Goal: Information Seeking & Learning: Learn about a topic

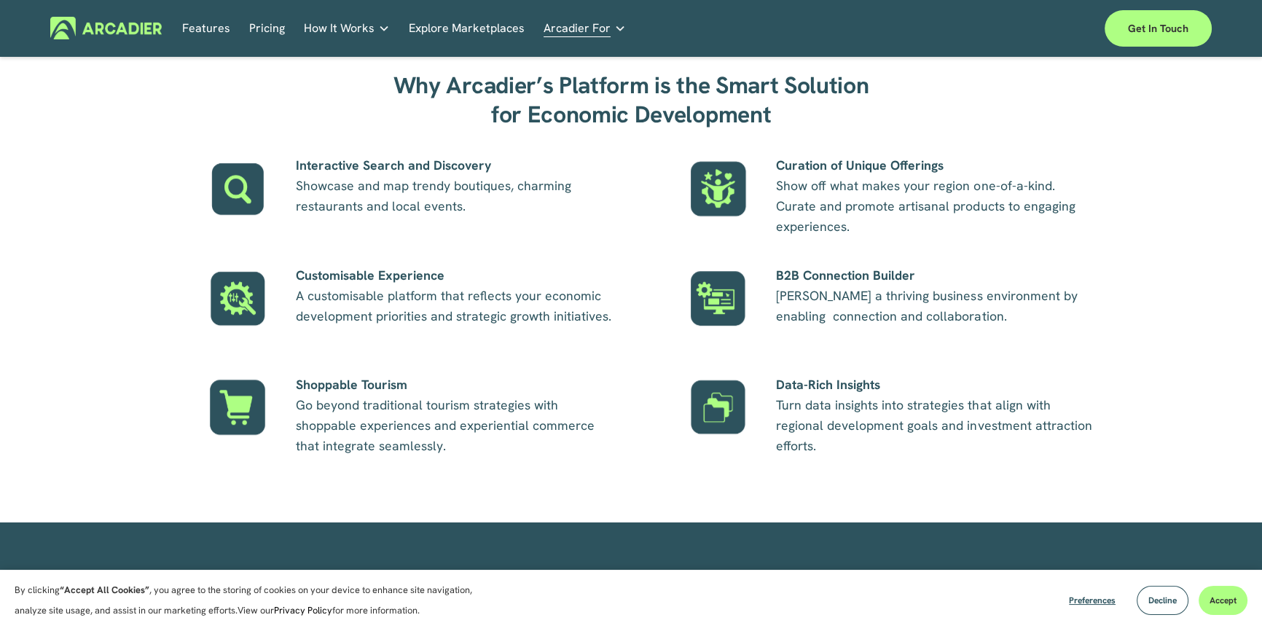
scroll to position [1000, 0]
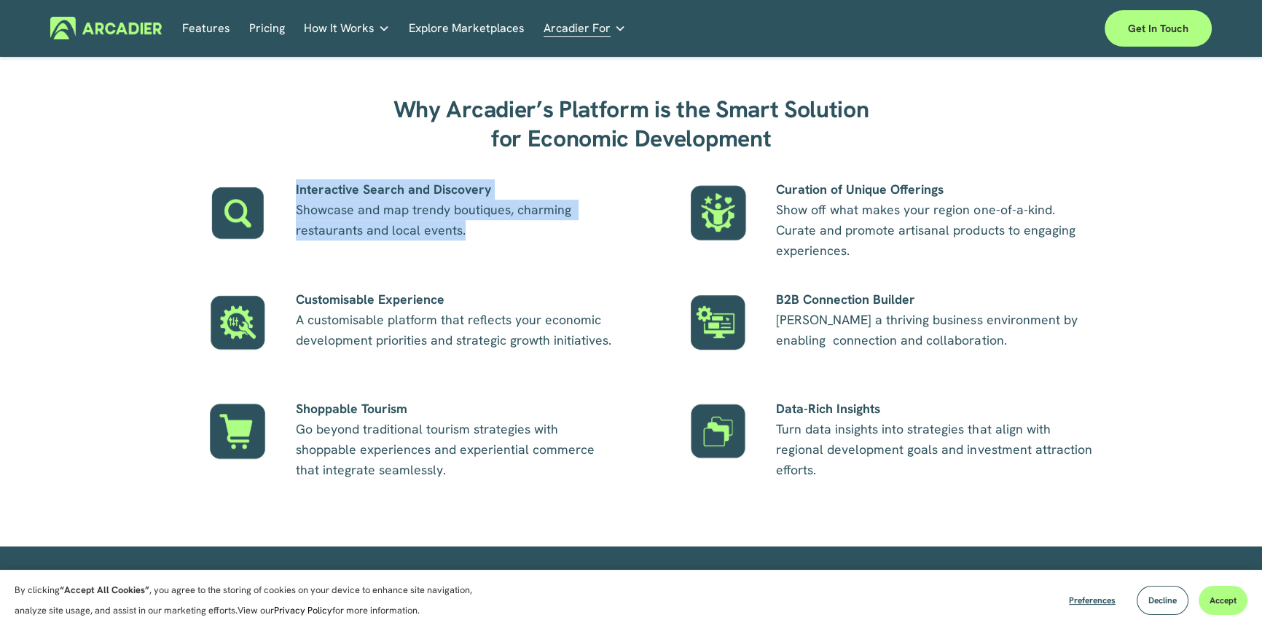
drag, startPoint x: 480, startPoint y: 232, endPoint x: 296, endPoint y: 185, distance: 190.3
click at [296, 185] on p "Interactive Search and Discovery Showcase and map trendy boutiques, charming re…" at bounding box center [456, 209] width 321 height 61
copy p "Interactive Search and Discovery Showcase and map trendy boutiques, charming re…"
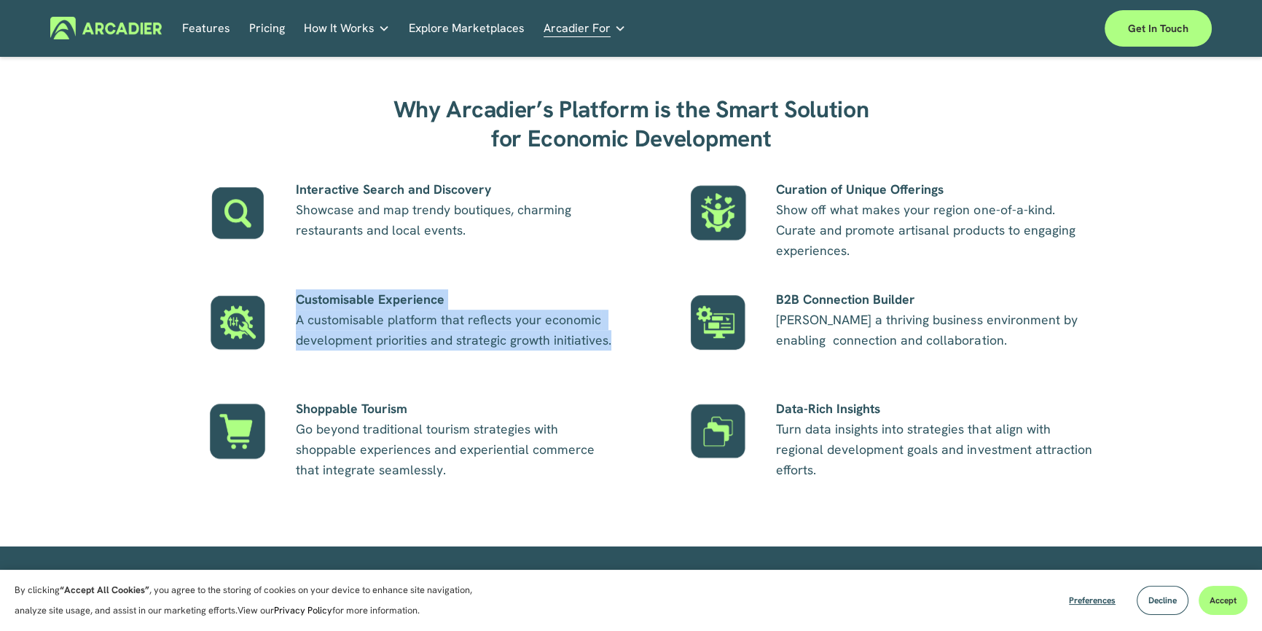
drag, startPoint x: 618, startPoint y: 340, endPoint x: 299, endPoint y: 291, distance: 323.5
click at [299, 291] on div "Why Arcadier’s Platform is the Smart Solution for Economic Development Interact…" at bounding box center [631, 289] width 1262 height 439
copy p "Customisable Experience A customisable platform that reflects your economic dev…"
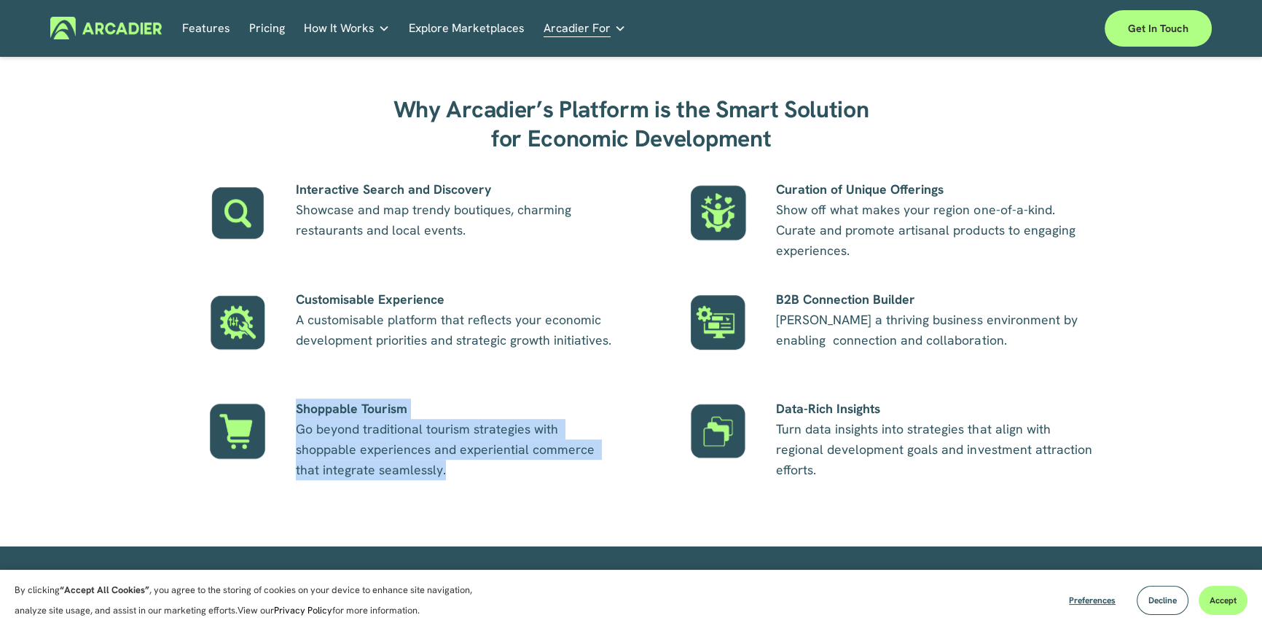
drag, startPoint x: 423, startPoint y: 468, endPoint x: 299, endPoint y: 408, distance: 138.1
click at [299, 408] on p "Shoppable Tourism Go beyond traditional tourism strategies with shoppable exper…" at bounding box center [456, 439] width 321 height 82
copy p "Shoppable Tourism Go beyond traditional tourism strategies with shoppable exper…"
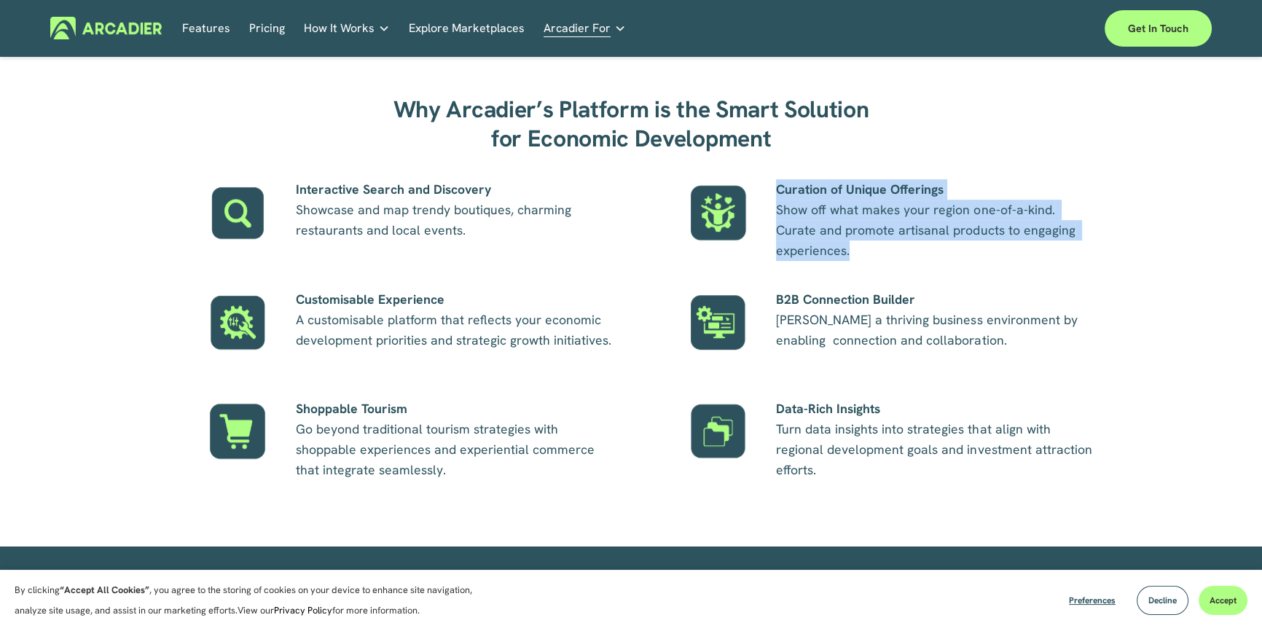
drag, startPoint x: 874, startPoint y: 247, endPoint x: 776, endPoint y: 190, distance: 112.9
click at [776, 190] on p "Curation of Unique Offerings Show off what makes your region one-of-a-kind. Cur…" at bounding box center [936, 220] width 321 height 82
copy p "Curation of Unique Offerings Show off what makes your region one-of-a-kind. Cur…"
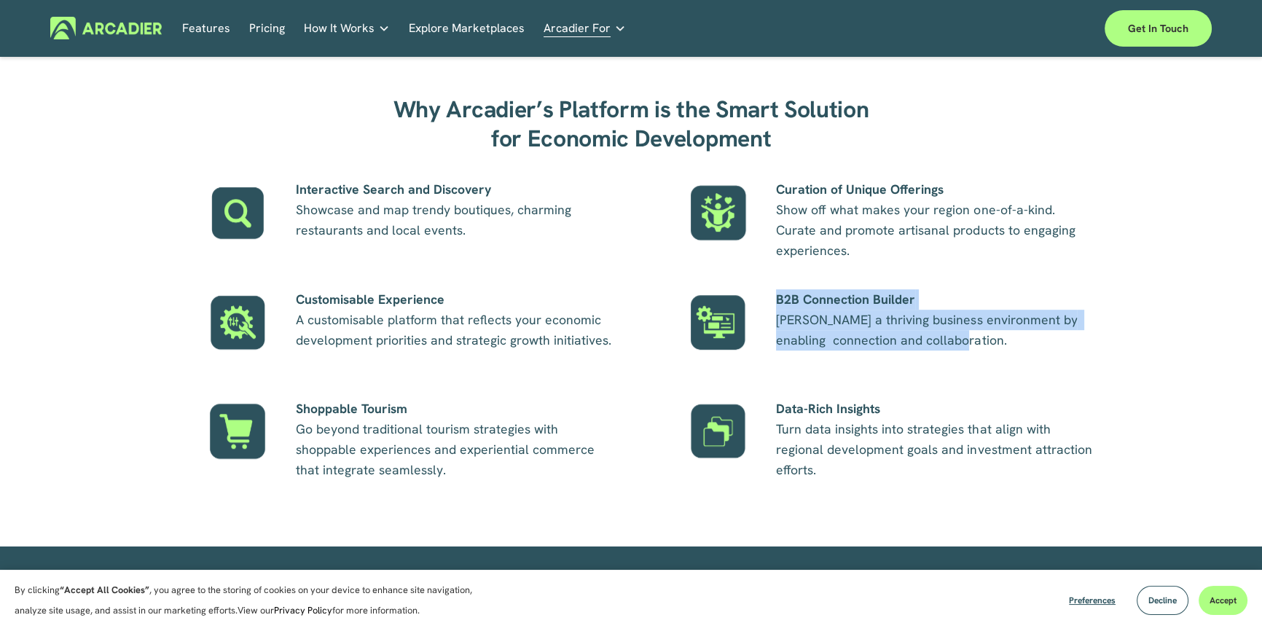
drag, startPoint x: 964, startPoint y: 339, endPoint x: 774, endPoint y: 298, distance: 193.9
click at [774, 298] on div "Why Arcadier’s Platform is the Smart Solution for Economic Development Interact…" at bounding box center [631, 289] width 1262 height 439
copy p "B2B Connection Builder Foster a thriving business environment by enabling conne…"
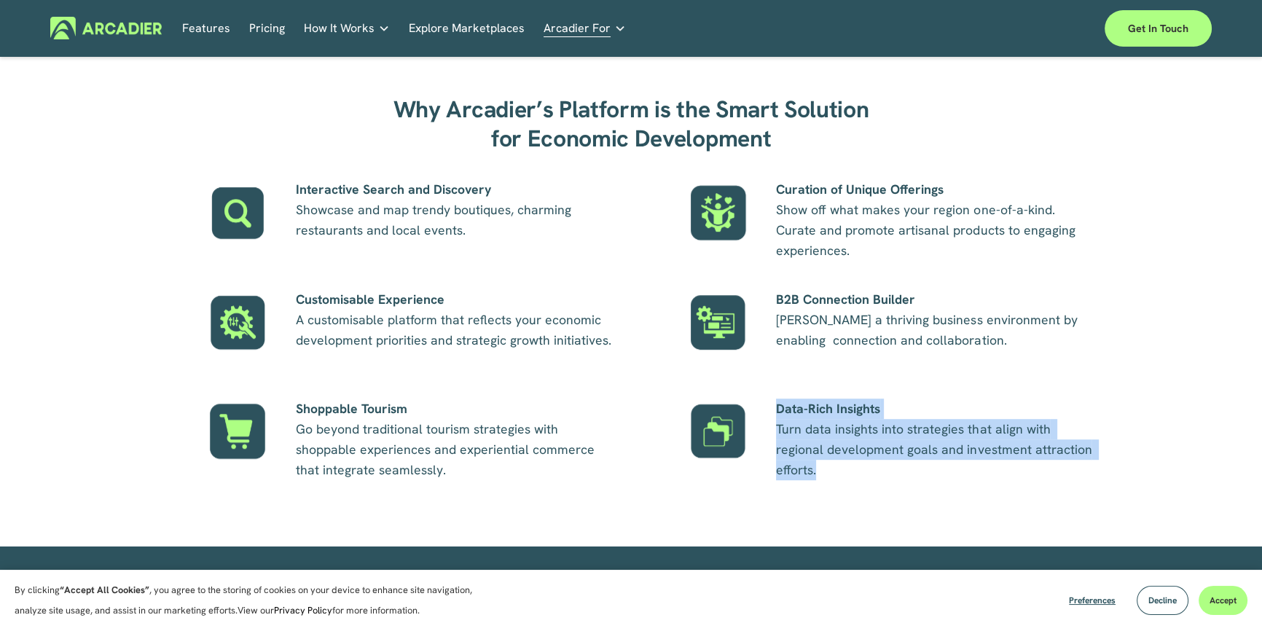
drag, startPoint x: 1079, startPoint y: 445, endPoint x: 779, endPoint y: 409, distance: 301.6
click at [779, 409] on p "Data-Rich Insights Turn data insights into strategies that align with regional …" at bounding box center [936, 439] width 321 height 82
copy p "Data-Rich Insights Turn data insights into strategies that align with regional …"
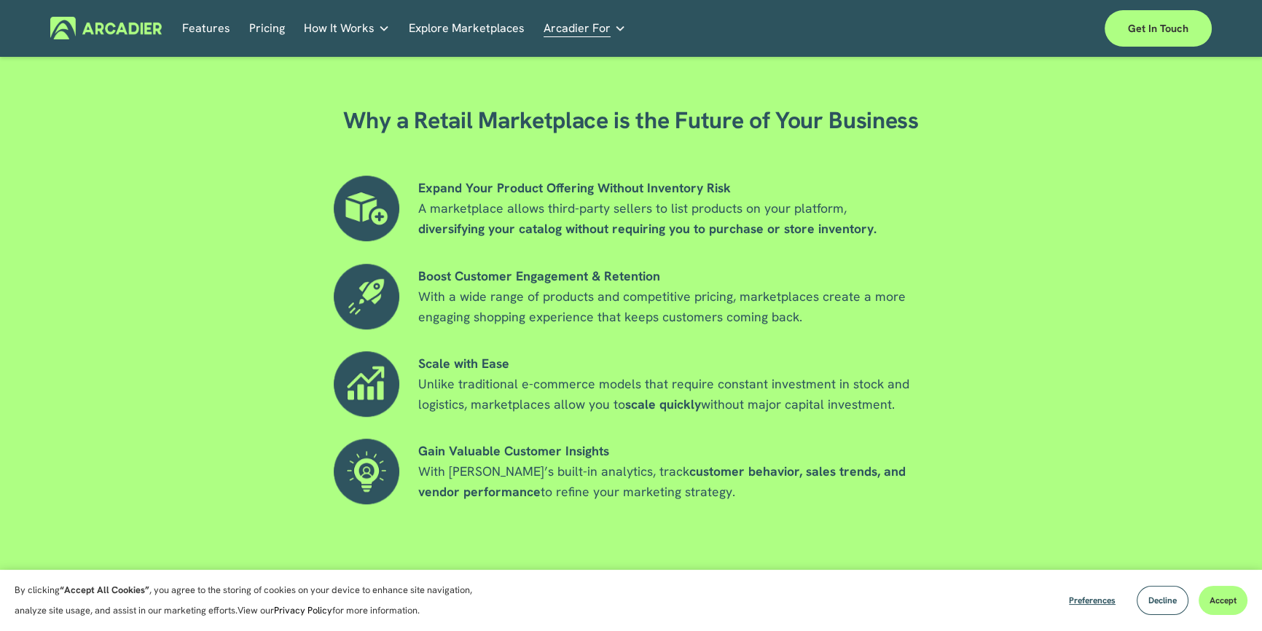
scroll to position [1122, 0]
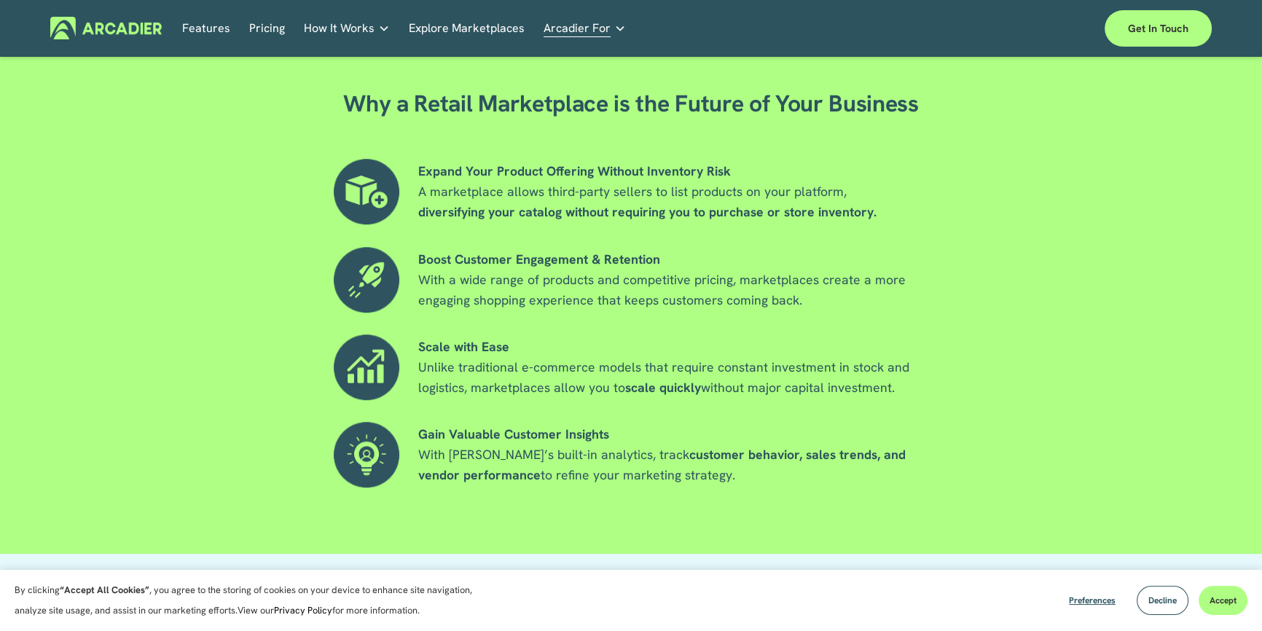
drag, startPoint x: 694, startPoint y: 473, endPoint x: 465, endPoint y: 217, distance: 344.1
click at [465, 217] on div "Why a Retail Marketplace is the Future of Your Business Expand Your Product Off…" at bounding box center [631, 312] width 1262 height 482
click at [428, 176] on strong "Expand Your Product Offering Without Inventory Risk" at bounding box center [574, 170] width 312 height 17
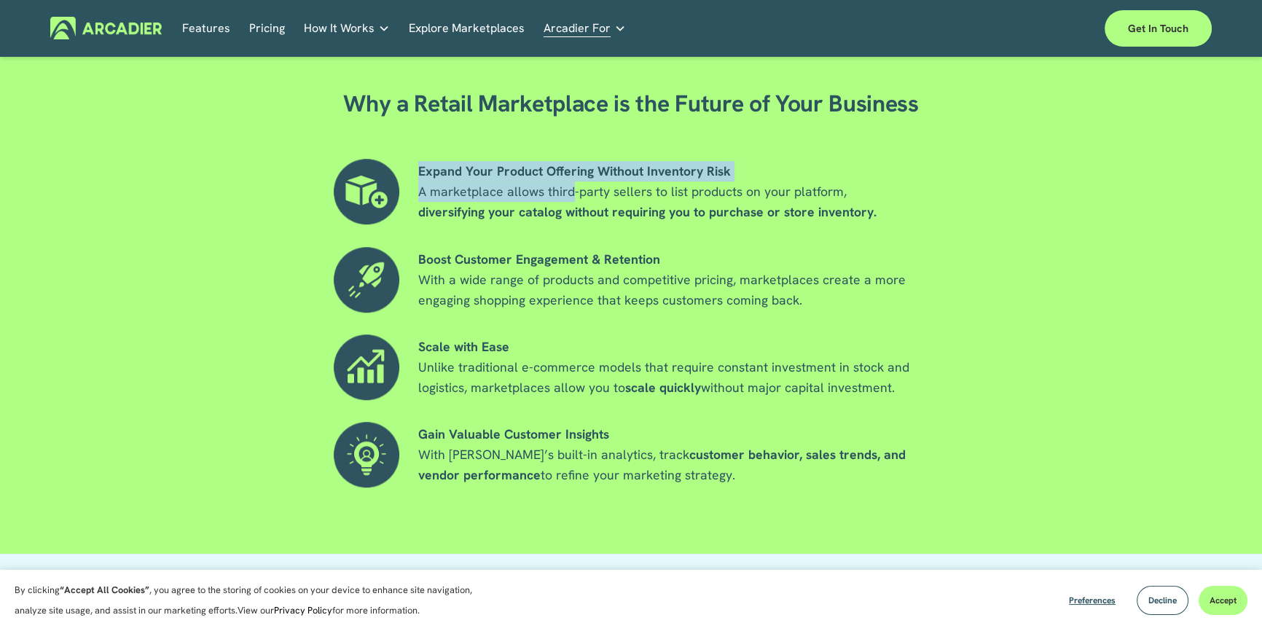
drag, startPoint x: 420, startPoint y: 169, endPoint x: 572, endPoint y: 199, distance: 155.1
click at [572, 199] on p "Expand Your Product Offering Without Inventory Risk A marketplace allows third-…" at bounding box center [694, 191] width 552 height 61
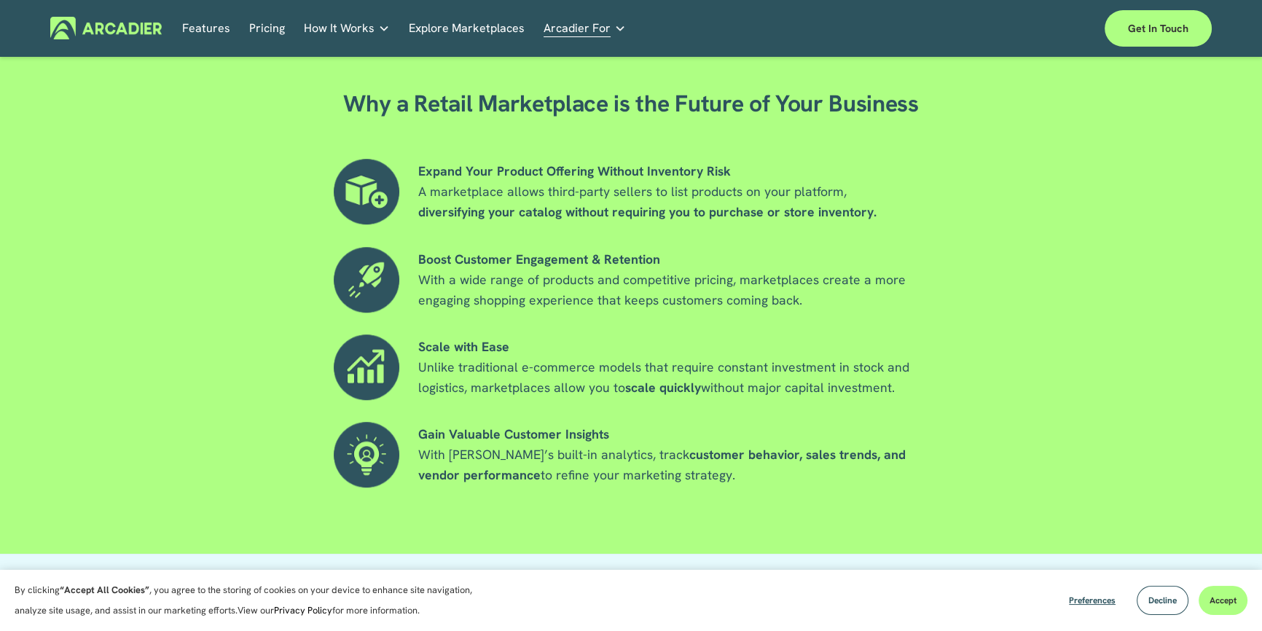
click at [713, 475] on p "Gain Valuable Customer Insights With Arcadier’s built-in analytics, track custo…" at bounding box center [673, 454] width 510 height 61
drag, startPoint x: 709, startPoint y: 475, endPoint x: 417, endPoint y: 174, distance: 418.8
click at [417, 174] on div "Why a Retail Marketplace is the Future of Your Business Expand Your Product Off…" at bounding box center [631, 312] width 1262 height 482
copy div "Expand Your Product Offering Without Inventory Risk A marketplace allows third-…"
click at [246, 355] on div "Why a Retail Marketplace is the Future of Your Business Expand Your Product Off…" at bounding box center [631, 312] width 1262 height 482
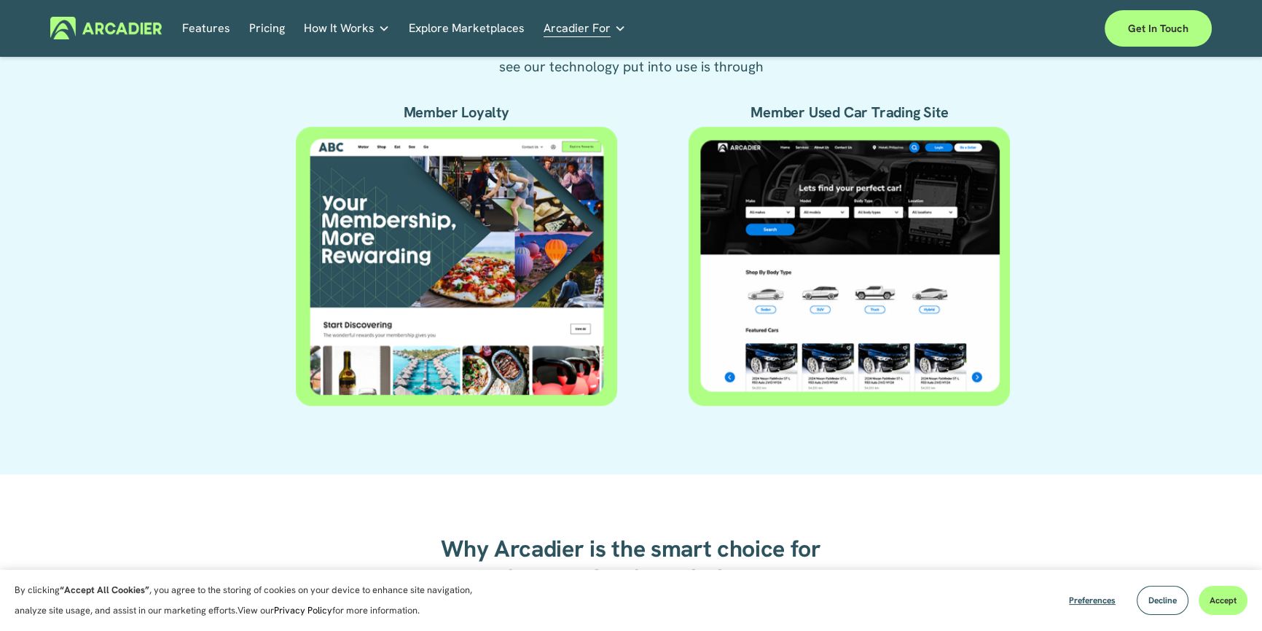
scroll to position [805, 0]
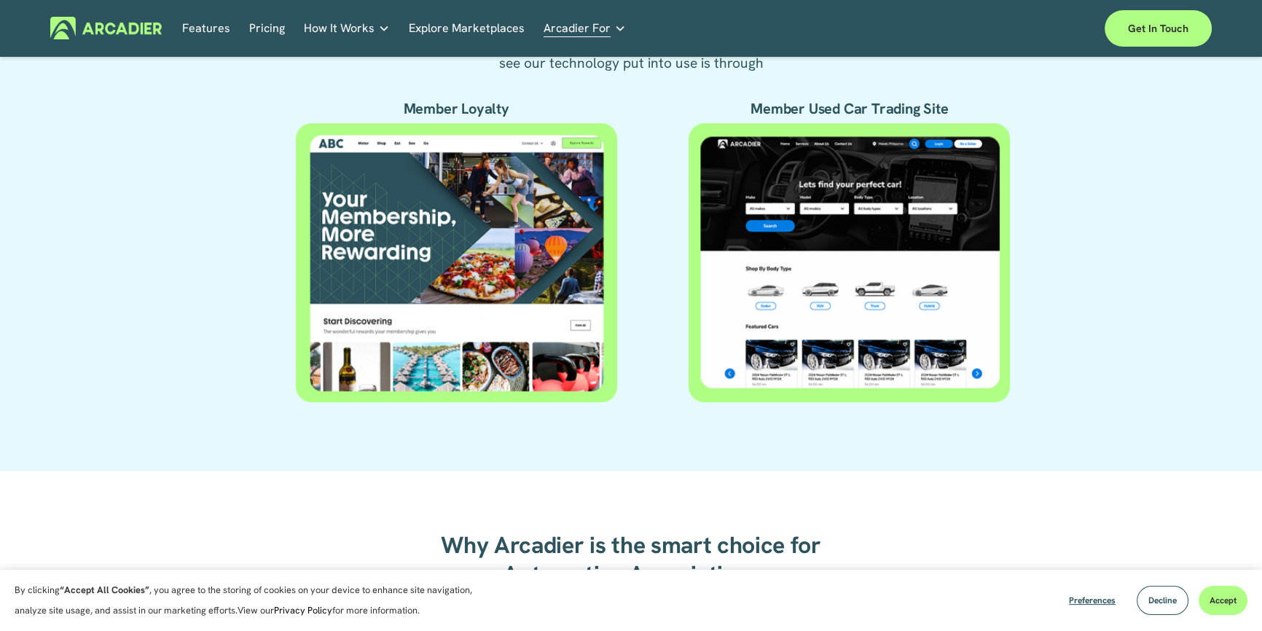
drag, startPoint x: 1266, startPoint y: 31, endPoint x: 1270, endPoint y: 174, distance: 143.6
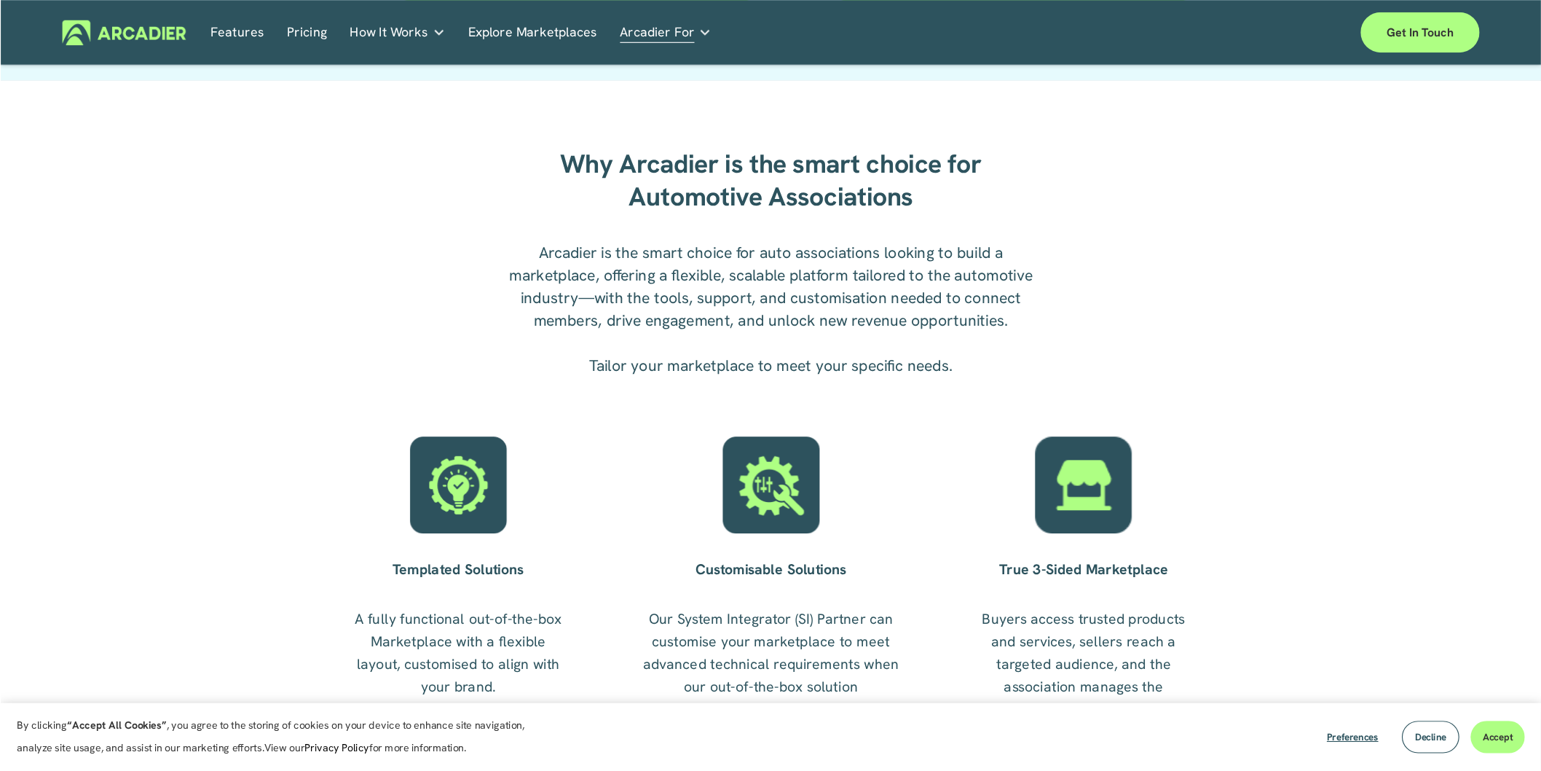
scroll to position [1147, 0]
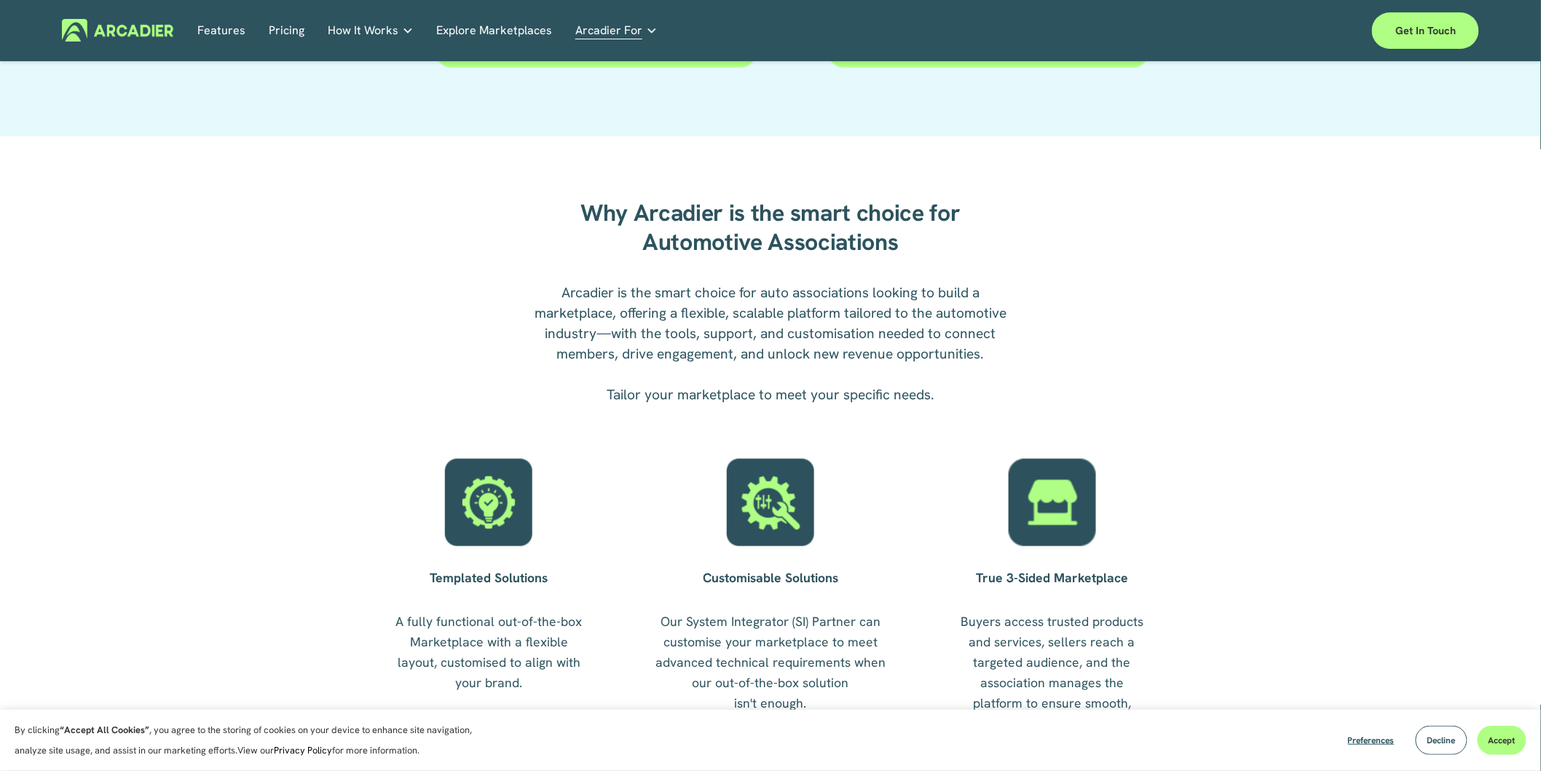
drag, startPoint x: 1240, startPoint y: 0, endPoint x: 1192, endPoint y: 252, distance: 256.6
click at [1192, 252] on div "Why Arcadier is the smart choice for Automotive Associations Arcadier is the sm…" at bounding box center [770, 470] width 1541 height 636
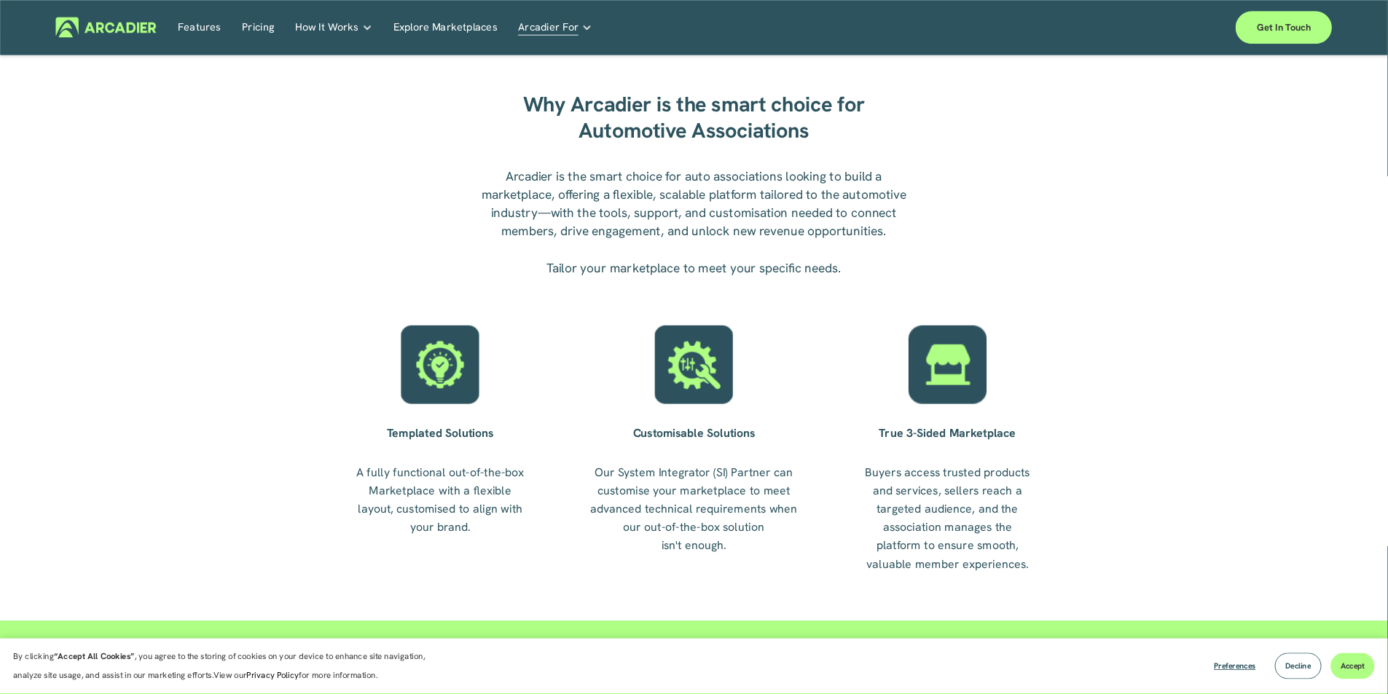
scroll to position [1369, 0]
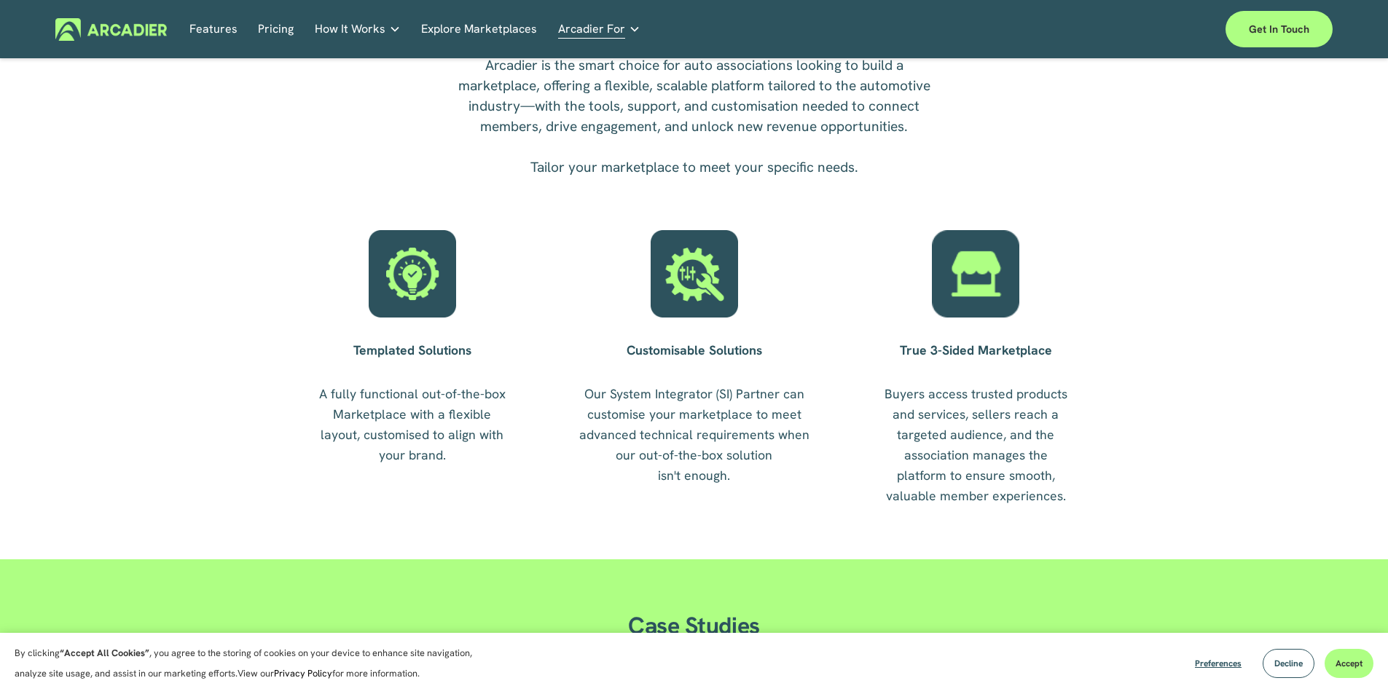
drag, startPoint x: 1535, startPoint y: 0, endPoint x: 999, endPoint y: 108, distance: 546.8
click at [1077, 123] on div "Why Arcadier is the smart choice for Automotive Associations Arcadier is the sm…" at bounding box center [694, 242] width 1388 height 636
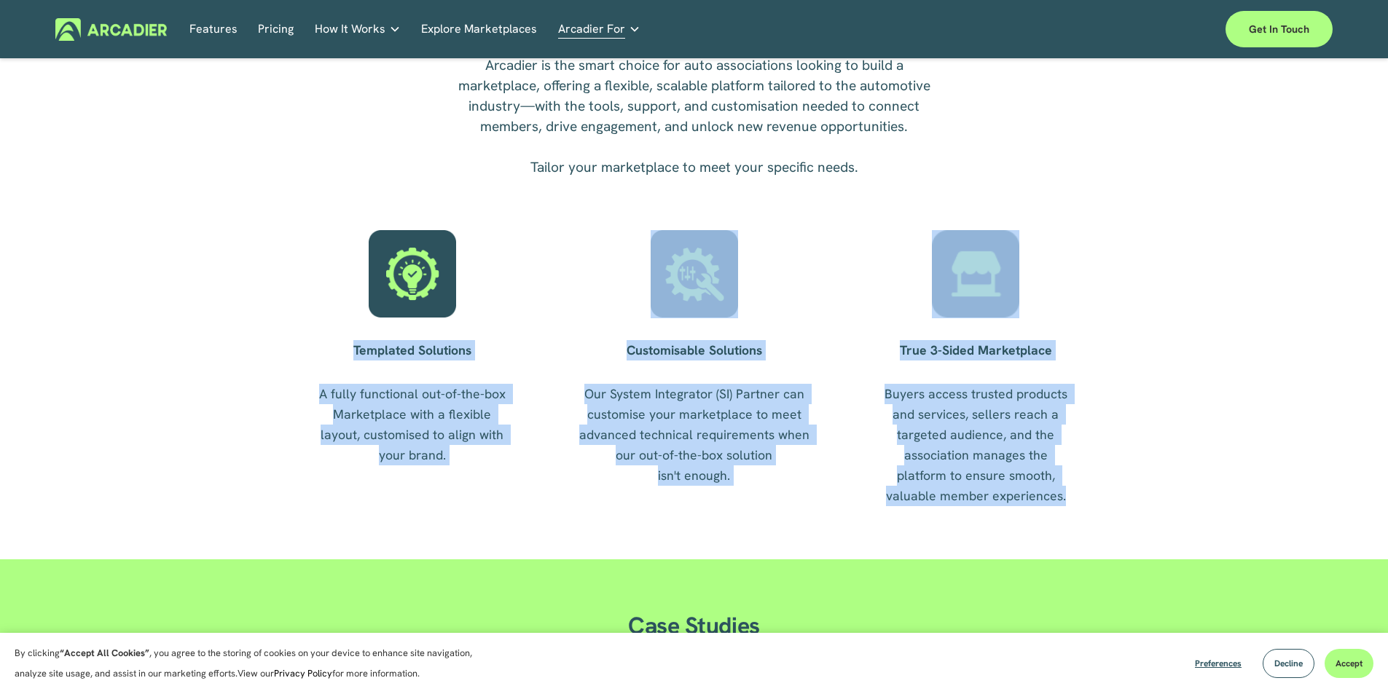
drag, startPoint x: 340, startPoint y: 349, endPoint x: 1038, endPoint y: 500, distance: 714.1
click at [1038, 500] on div "Why Arcadier is the smart choice for Automotive Associations Arcadier is the sm…" at bounding box center [694, 242] width 1388 height 636
copy div "Templated Solutions A fully functional out-of-the-box Marketplace with a flexib…"
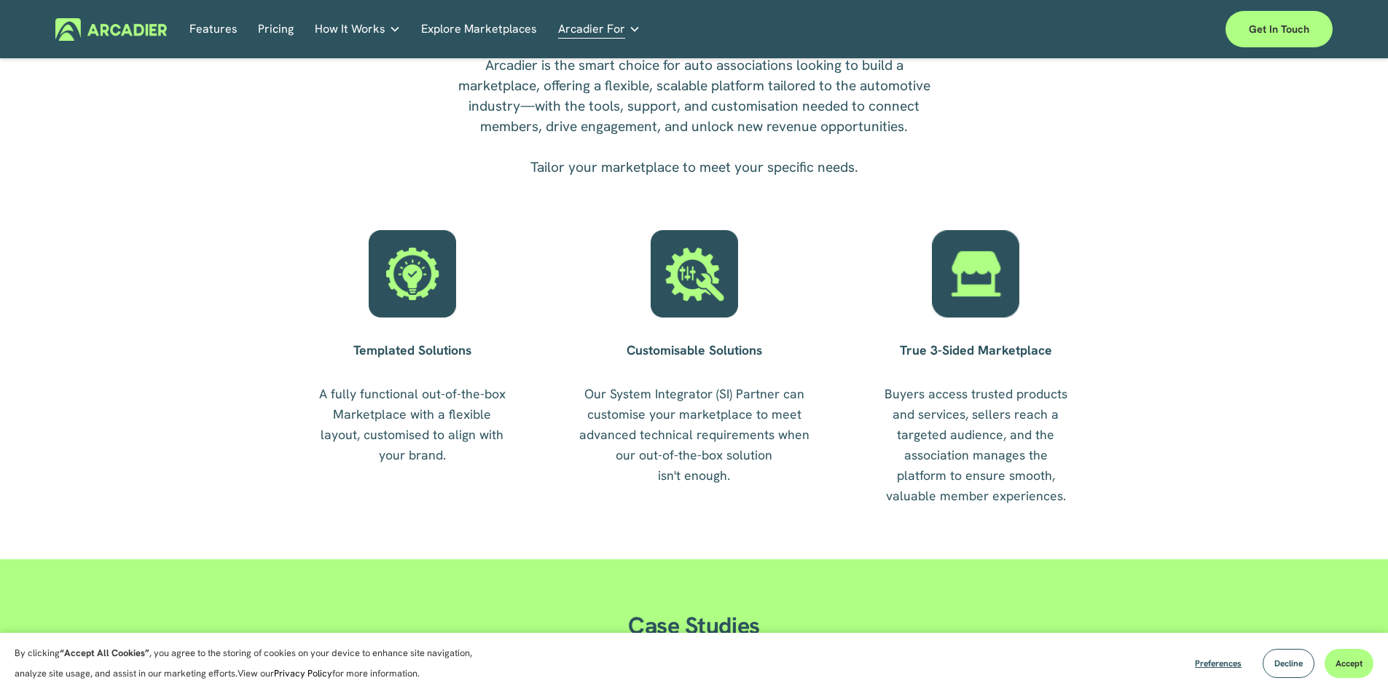
click at [454, 144] on p "Arcadier is the smart choice for auto associations looking to build a marketpla…" at bounding box center [694, 116] width 500 height 122
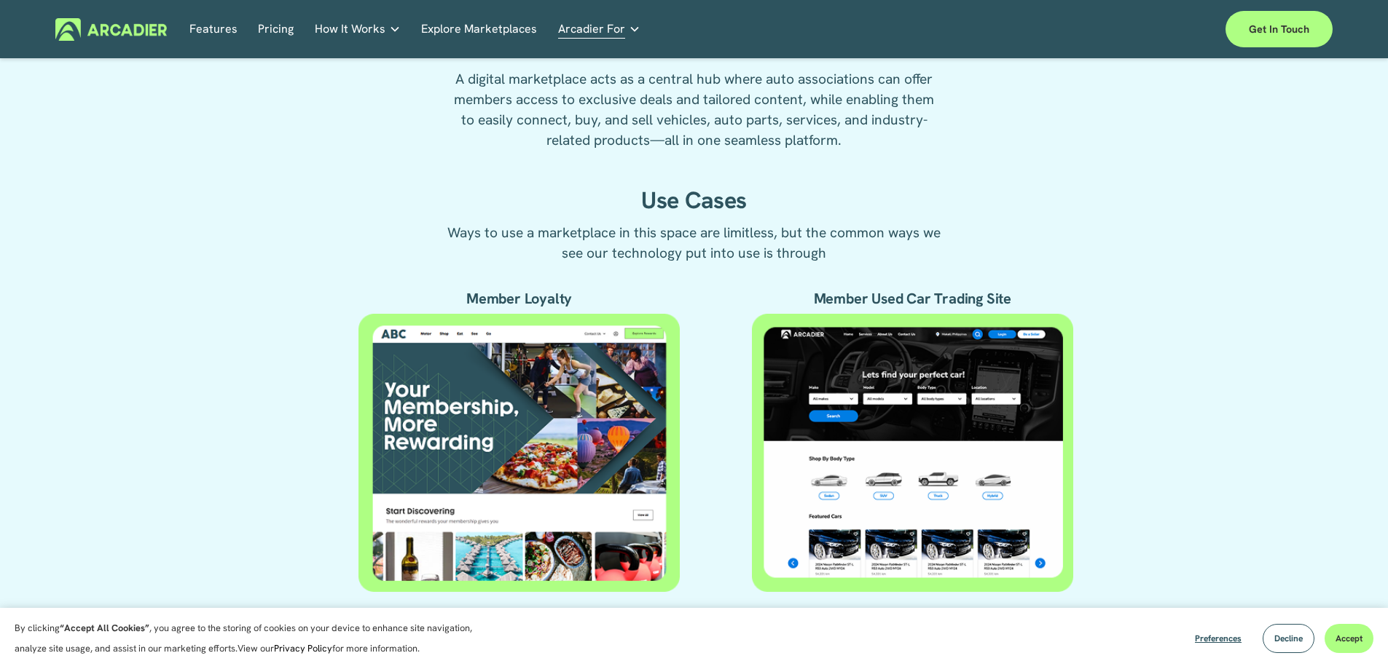
scroll to position [605, 0]
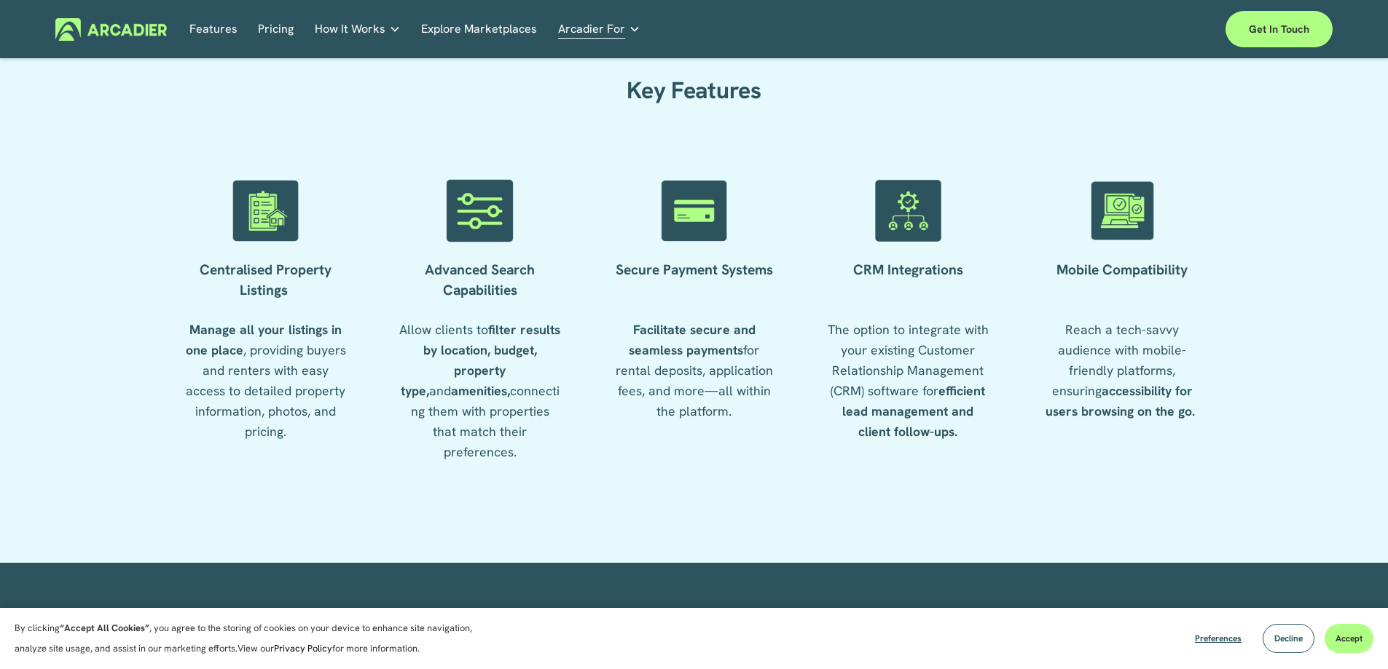
scroll to position [2198, 0]
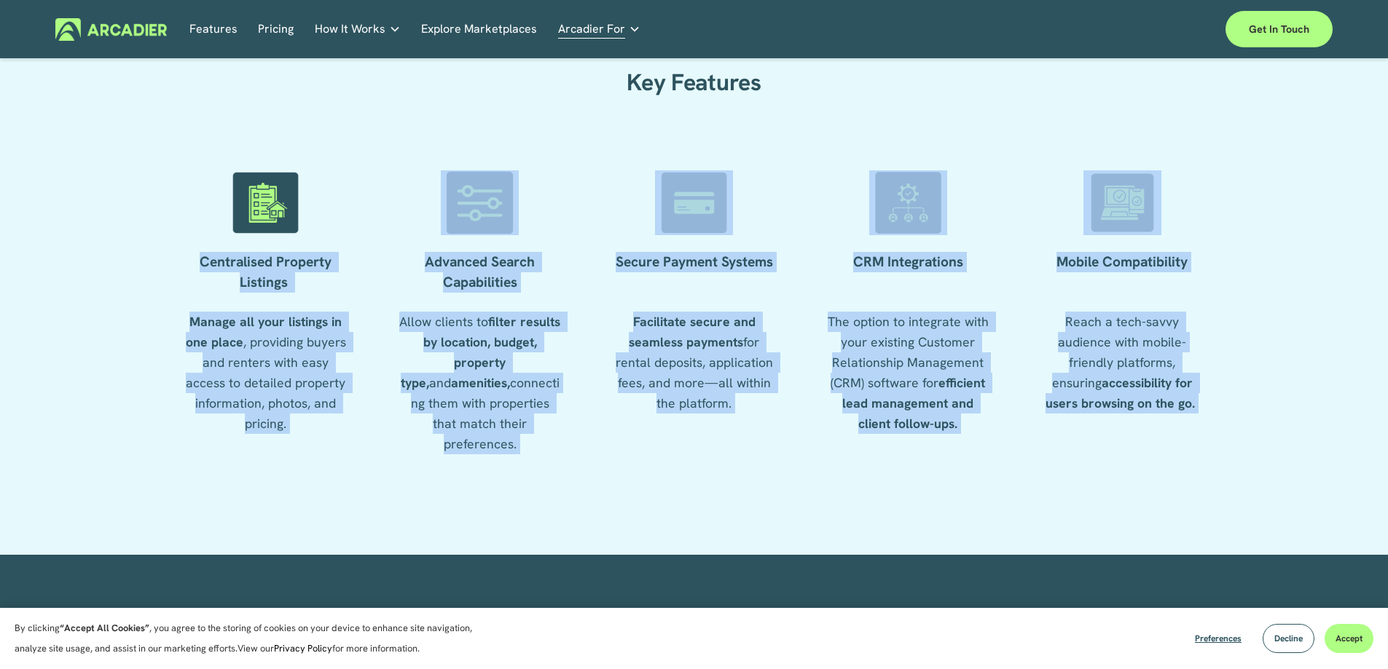
drag, startPoint x: 897, startPoint y: 375, endPoint x: 1184, endPoint y: 414, distance: 288.9
click at [1184, 414] on div "Key Features Centralised Property Listings Manage all your listings in one plac…" at bounding box center [694, 277] width 1388 height 471
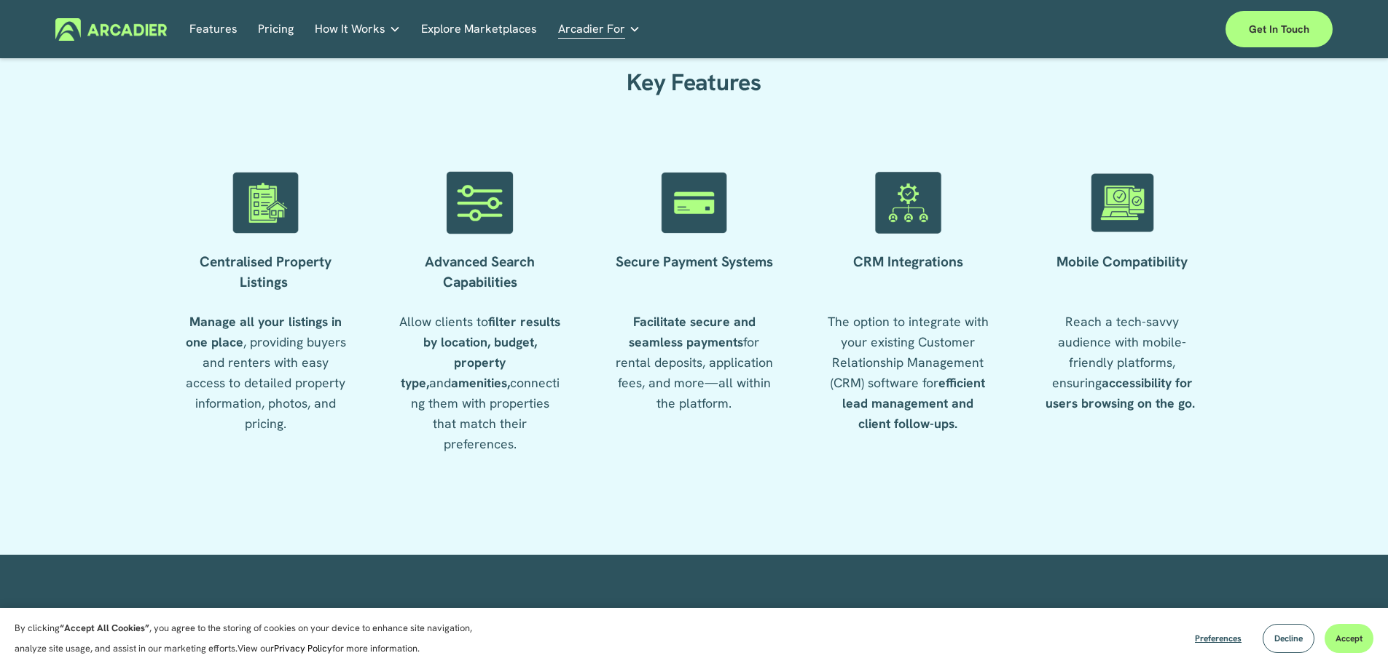
click at [833, 117] on div "Key Features" at bounding box center [693, 83] width 591 height 82
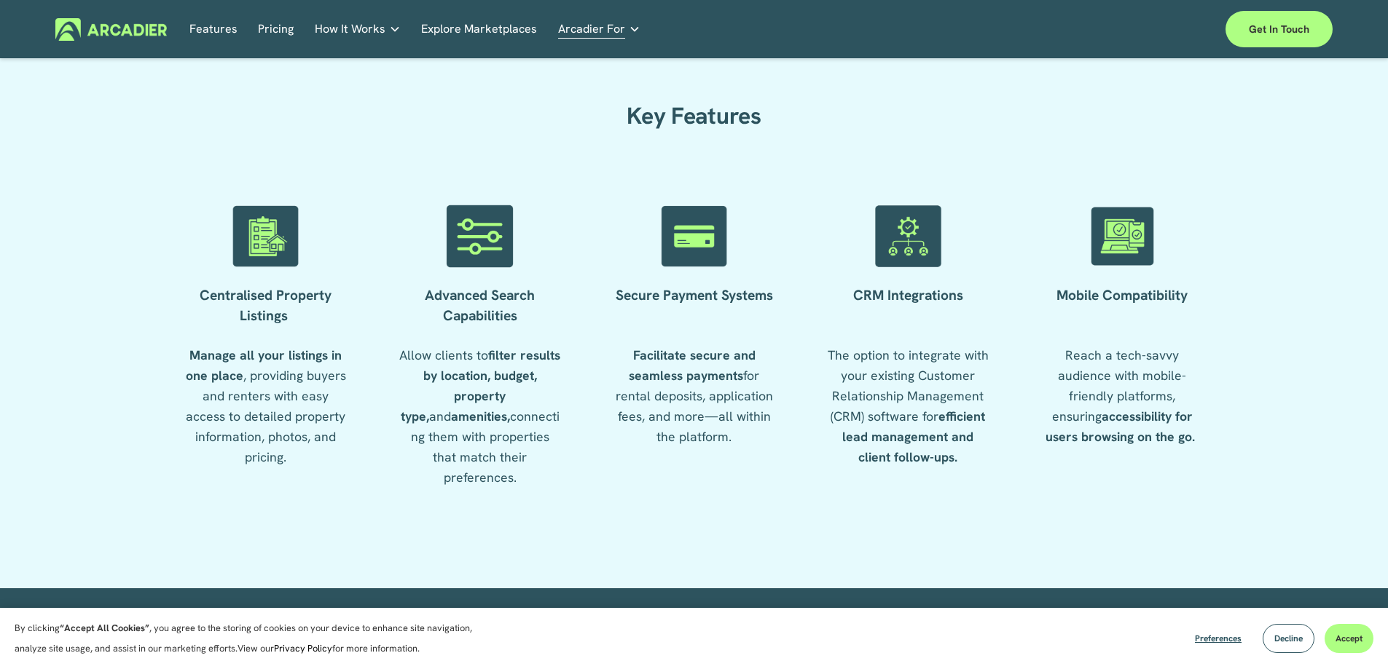
scroll to position [2160, 0]
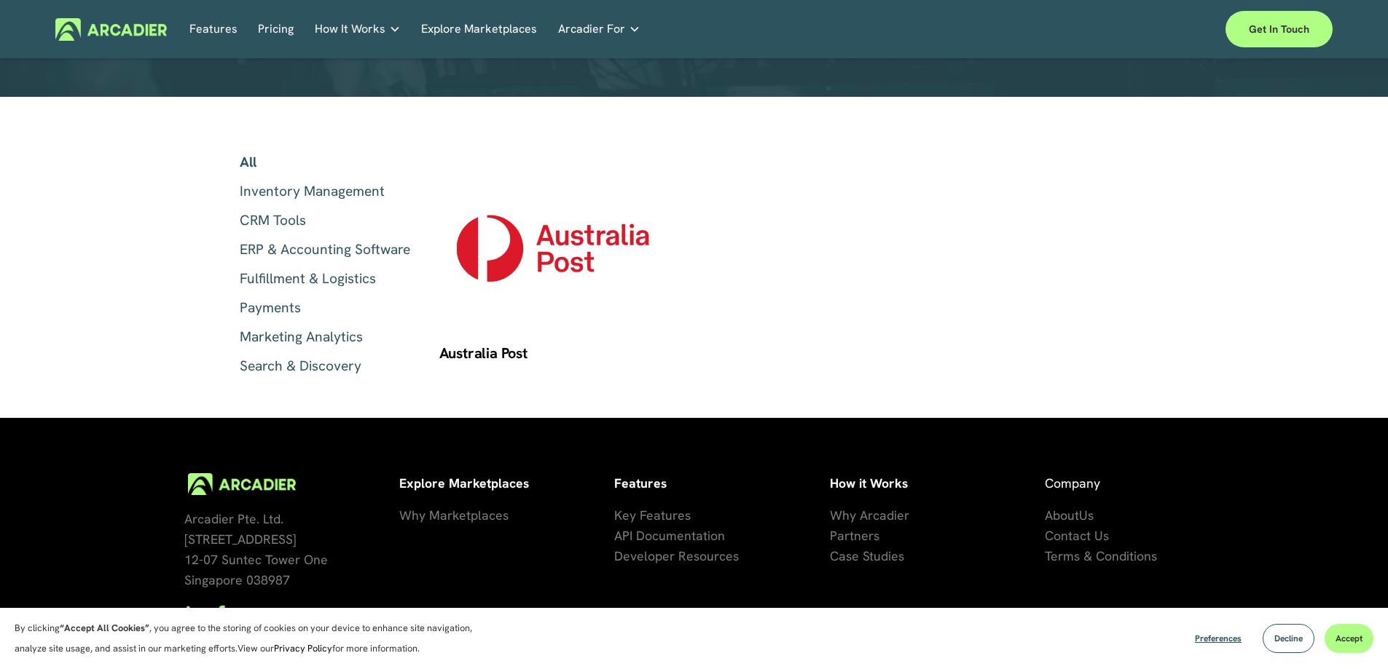
scroll to position [384, 0]
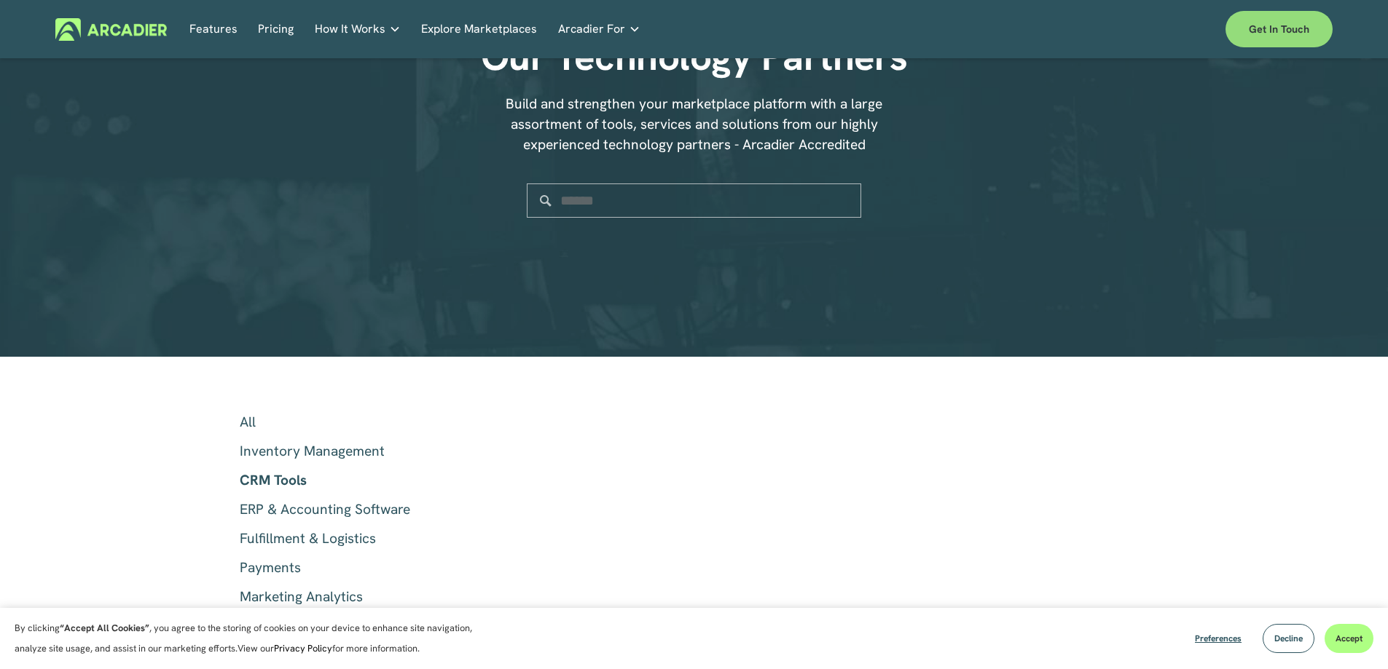
scroll to position [143, 0]
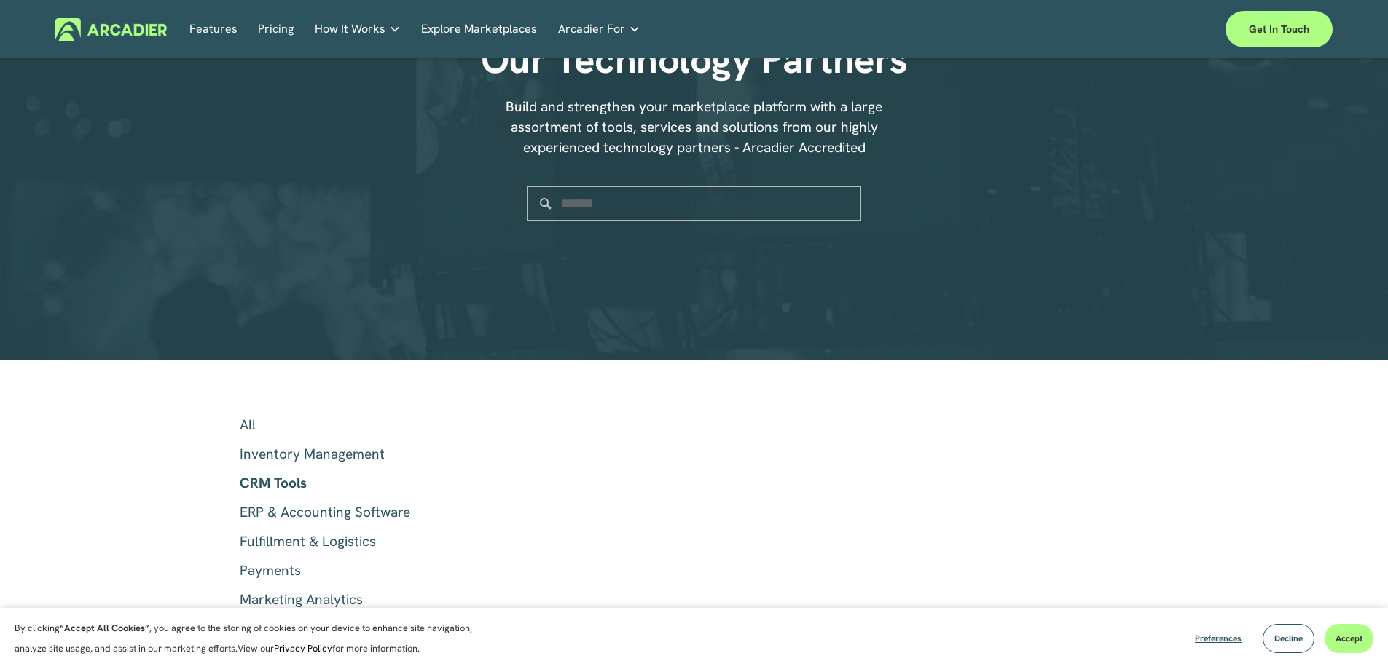
click at [248, 426] on link "All" at bounding box center [325, 427] width 170 height 25
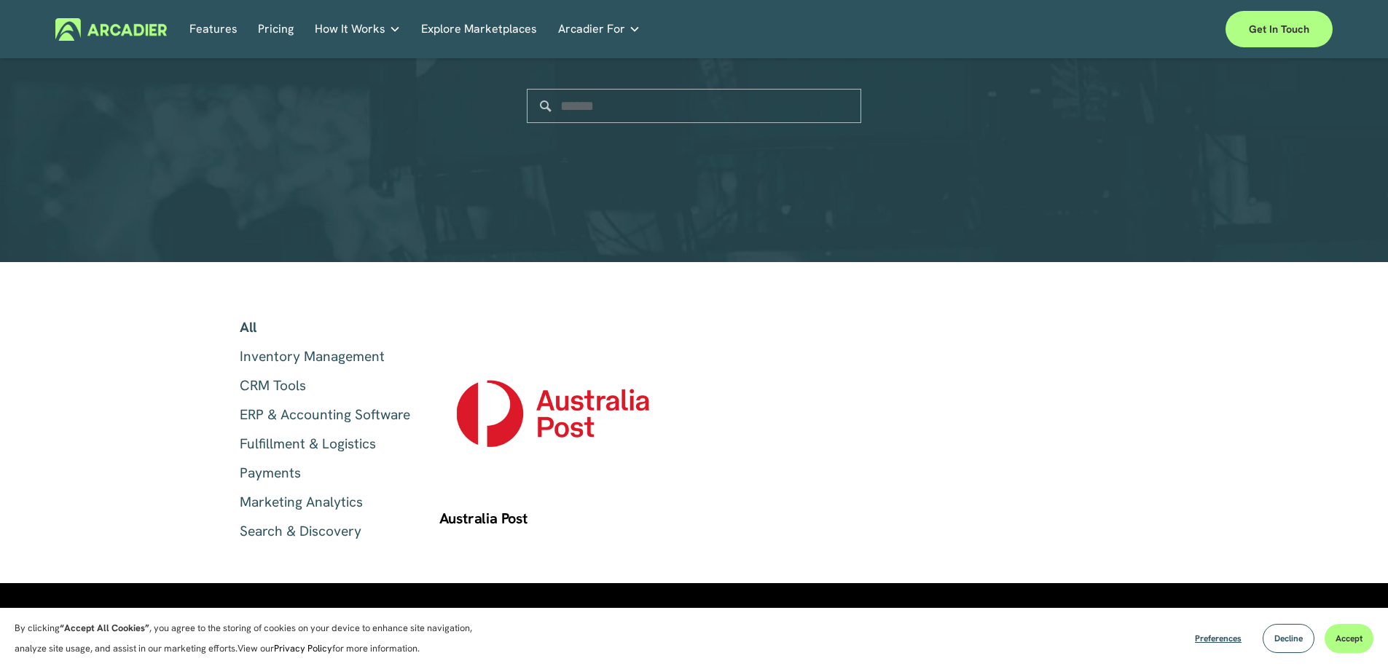
scroll to position [245, 0]
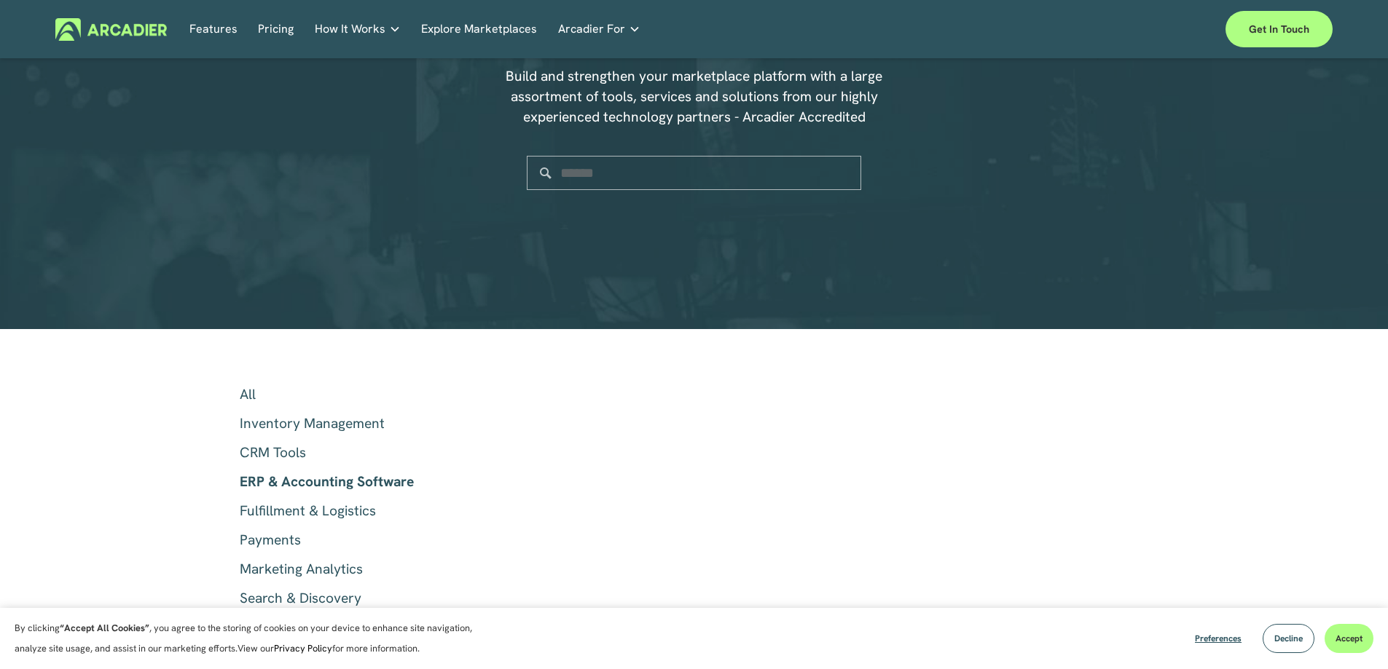
scroll to position [101, 0]
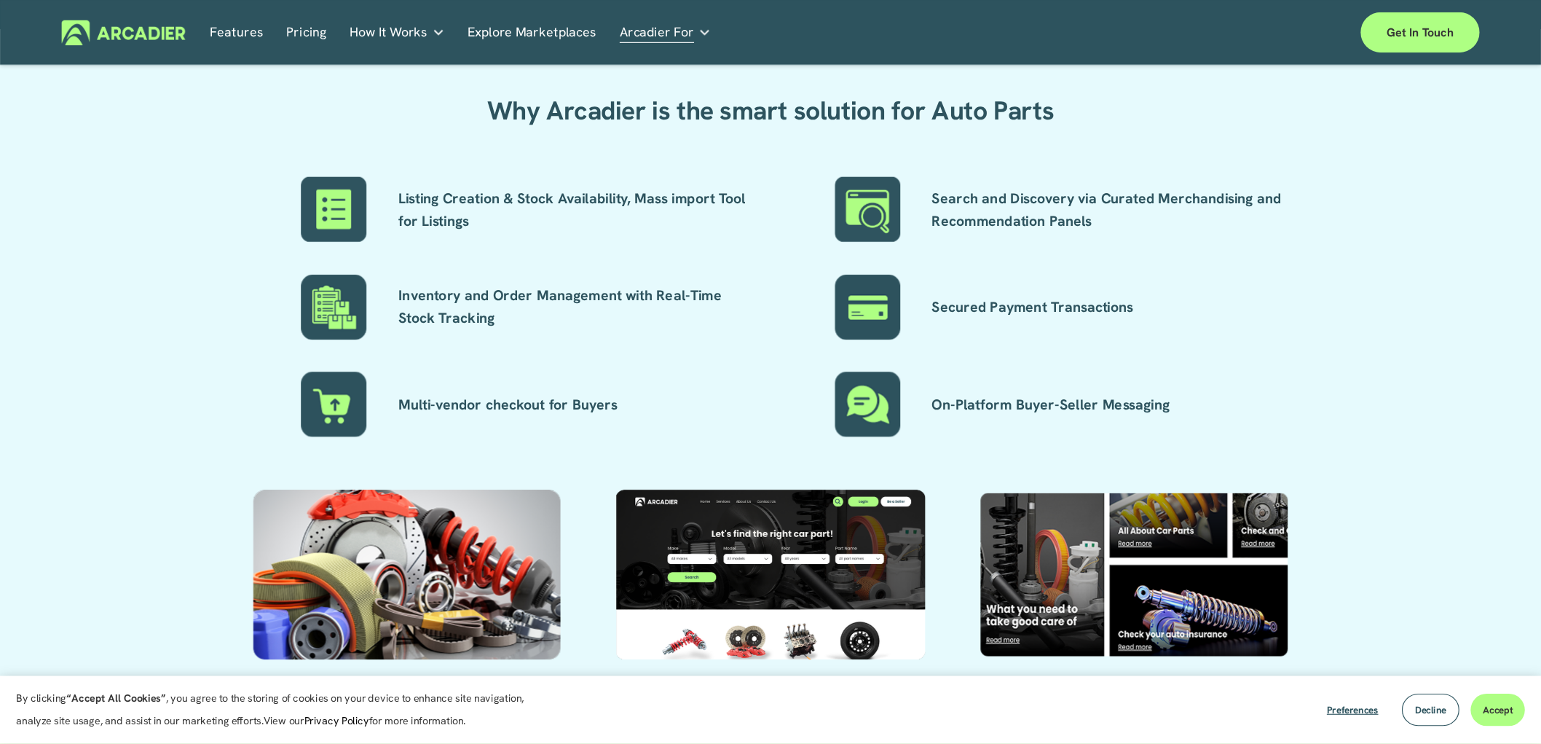
scroll to position [1272, 0]
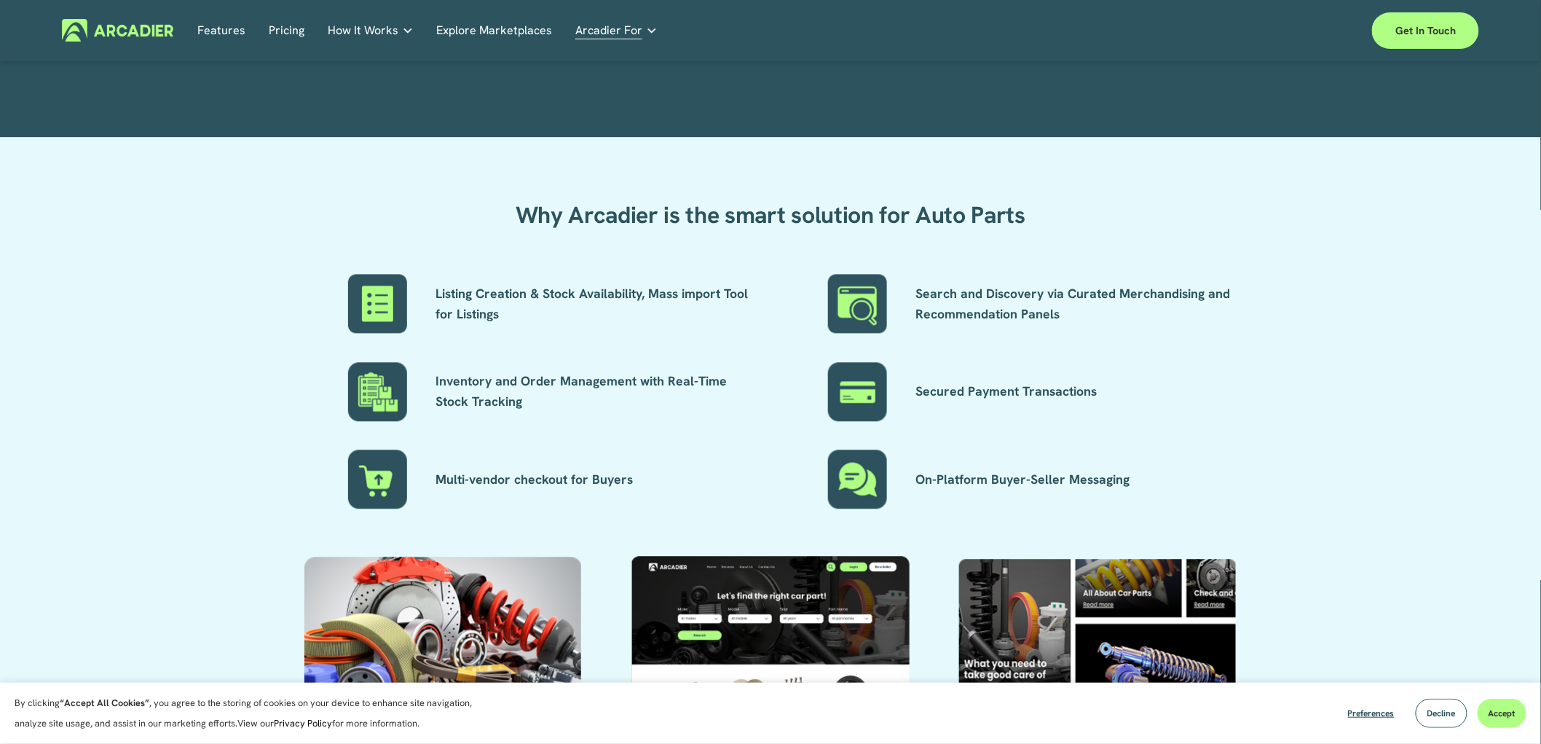
drag, startPoint x: 1361, startPoint y: 0, endPoint x: 1425, endPoint y: 617, distance: 620.2
click at [1387, 617] on div "Why Arcadier is the smart solution for Auto Parts Listing Creation & Stock Avai…" at bounding box center [770, 446] width 1541 height 526
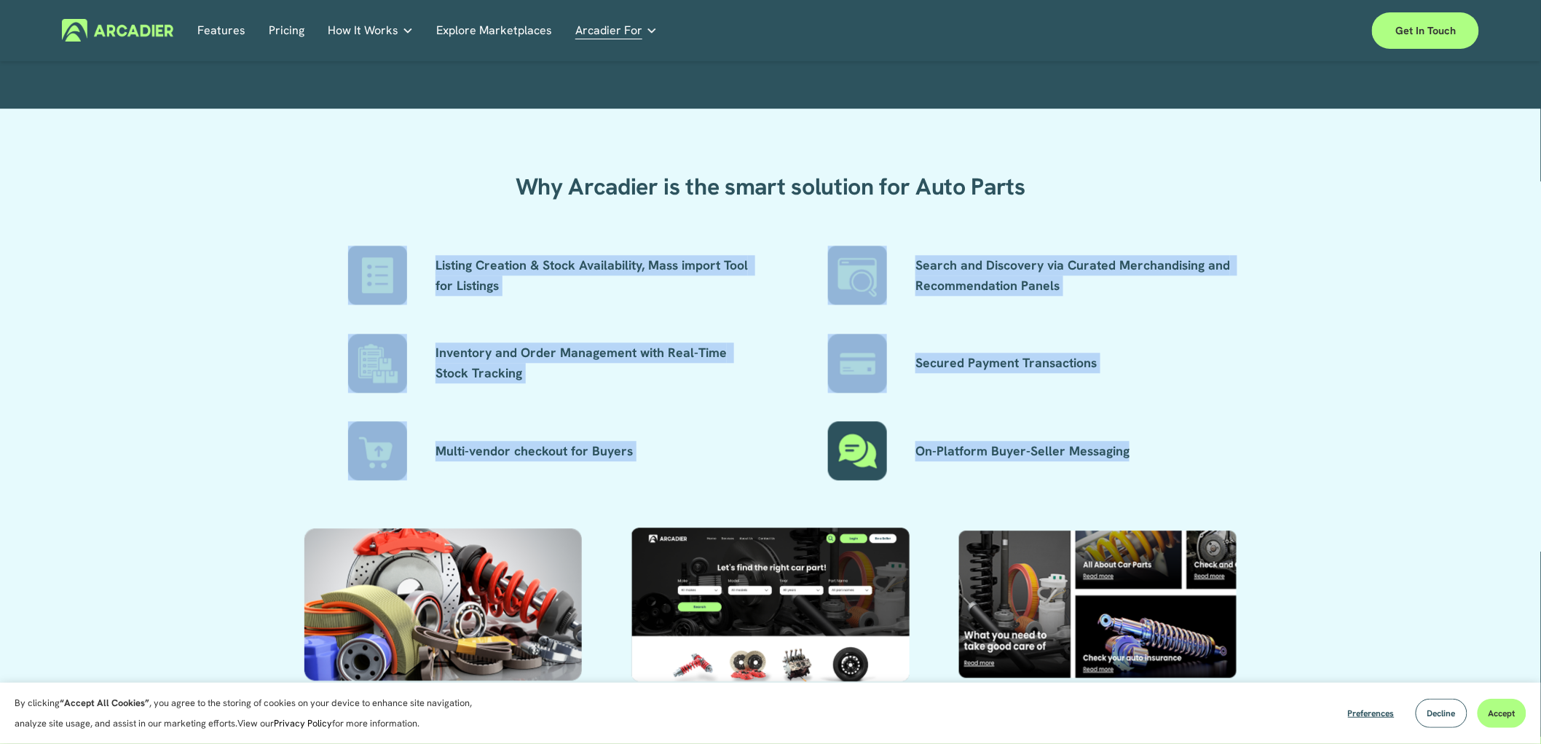
drag, startPoint x: 1142, startPoint y: 454, endPoint x: 437, endPoint y: 264, distance: 730.1
click at [437, 264] on div "Why Arcadier is the smart solution for Auto Parts Listing Creation & Stock Avai…" at bounding box center [770, 417] width 1541 height 526
copy div "Listing Creation & Stock Availability, Mass import Tool for Listings Inventory …"
click at [211, 25] on link "Features" at bounding box center [221, 30] width 48 height 23
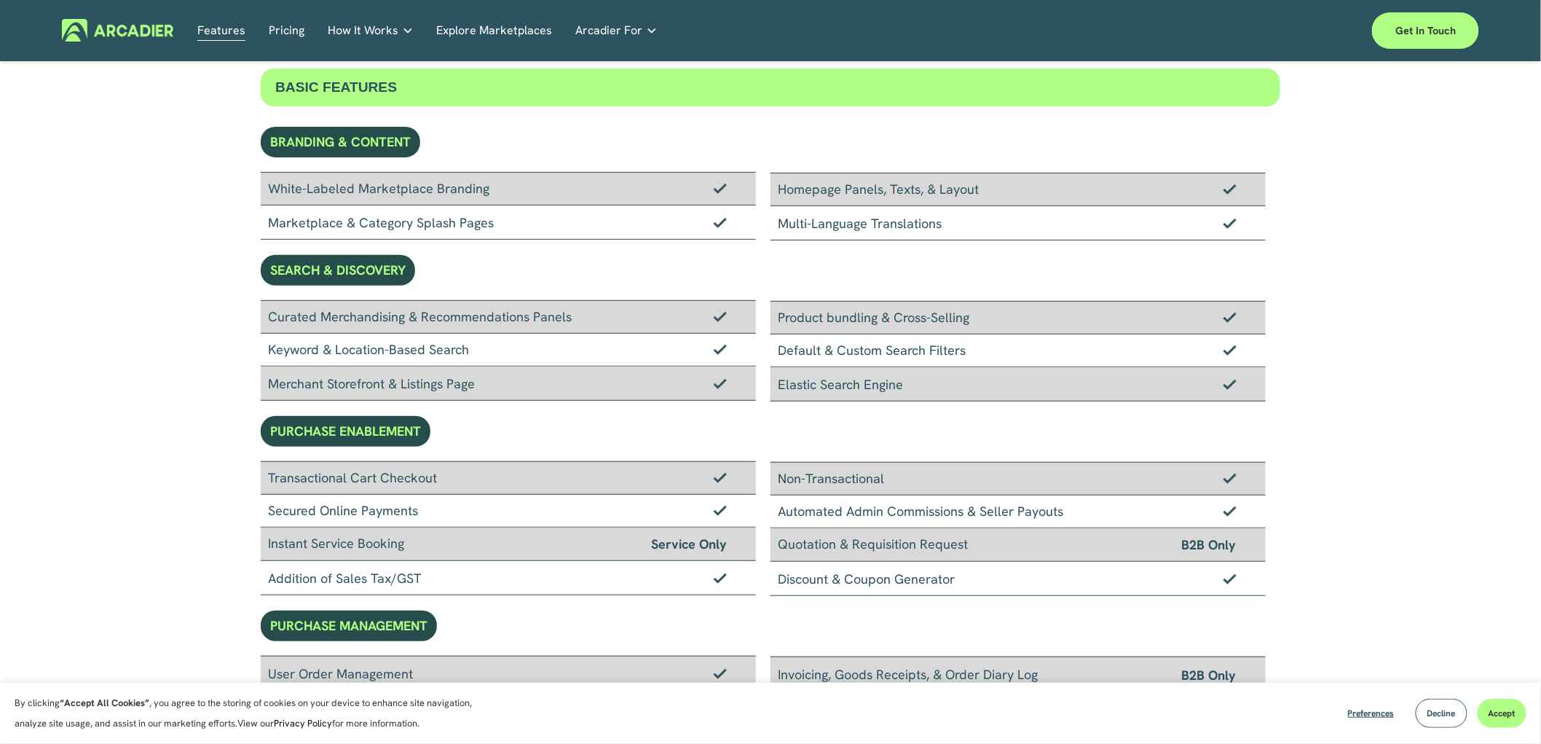
scroll to position [99, 0]
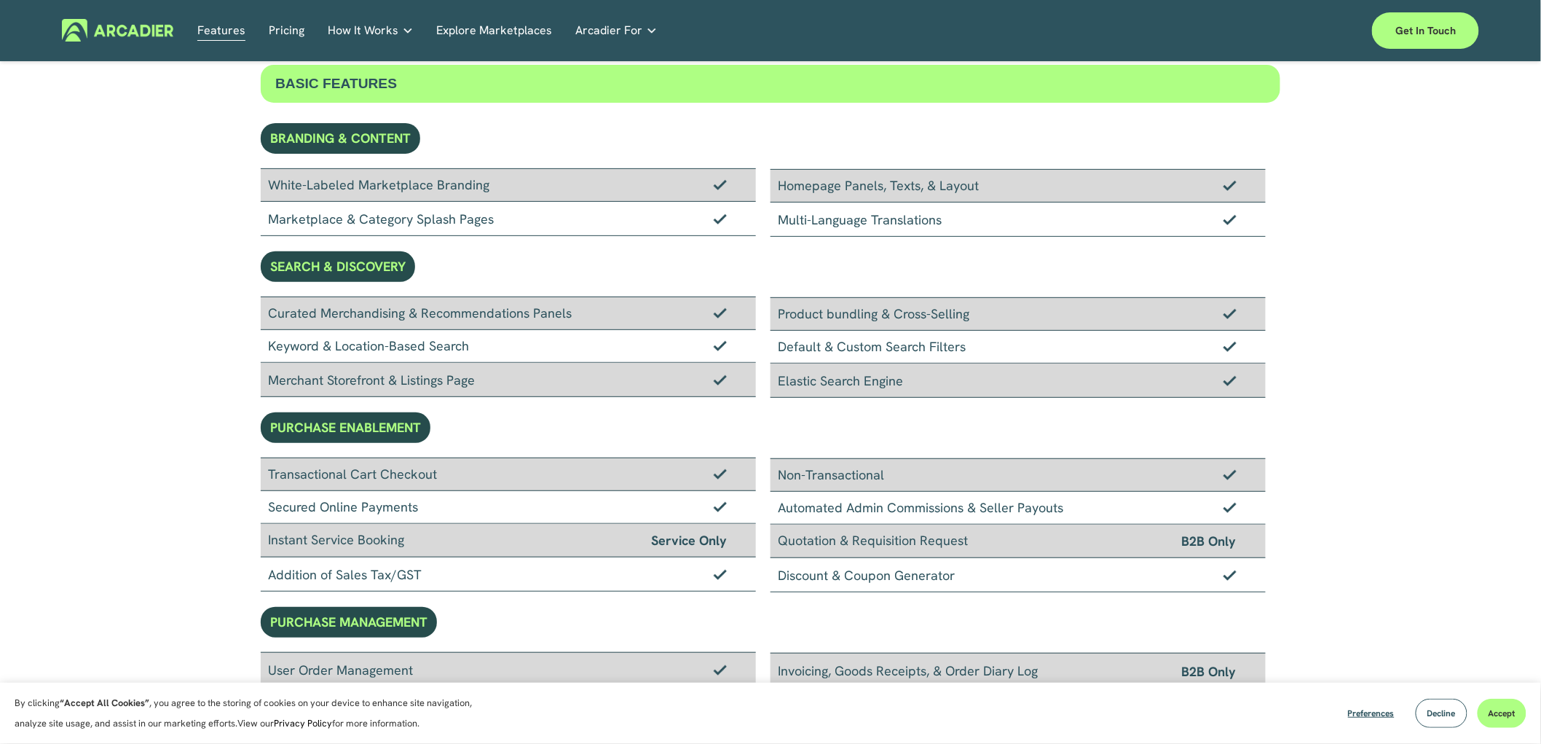
drag, startPoint x: 270, startPoint y: 184, endPoint x: 943, endPoint y: 208, distance: 673.5
click at [943, 208] on div "White-Labeled Marketplace Branding Marketplace & Category Splash Pages Homepage…" at bounding box center [771, 202] width 1020 height 68
copy div "White-Labeled Marketplace Branding Marketplace & Category Splash Pages Homepage…"
click at [906, 380] on div "Curated Merchandising & Recommendations Panels Keyword & Location-Based Search …" at bounding box center [771, 346] width 1020 height 101
copy div "Curated Merchandising & Recommendations Panels Keyword & Location-Based Search …"
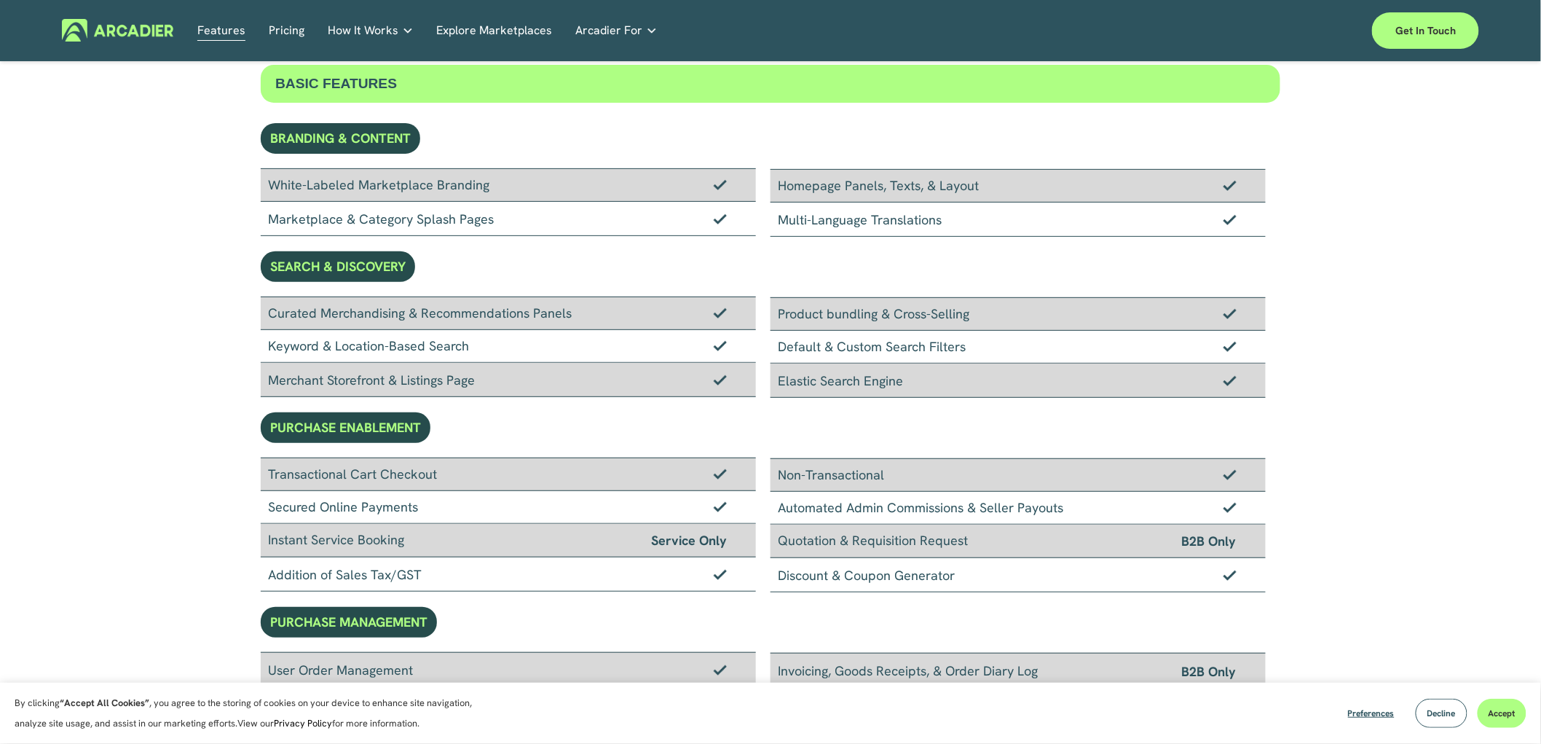
drag, startPoint x: 1541, startPoint y: 154, endPoint x: 1545, endPoint y: 171, distance: 17.3
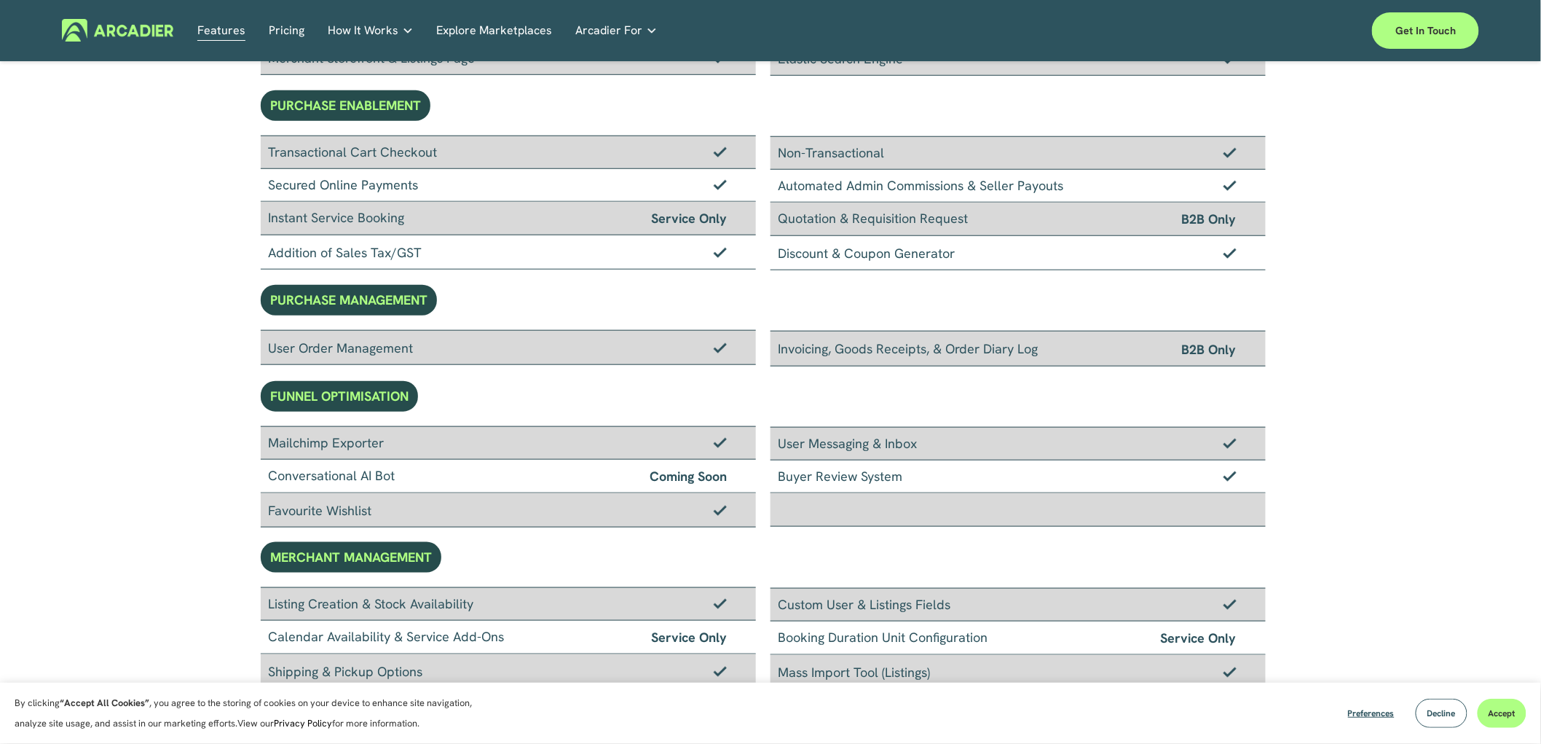
scroll to position [439, 0]
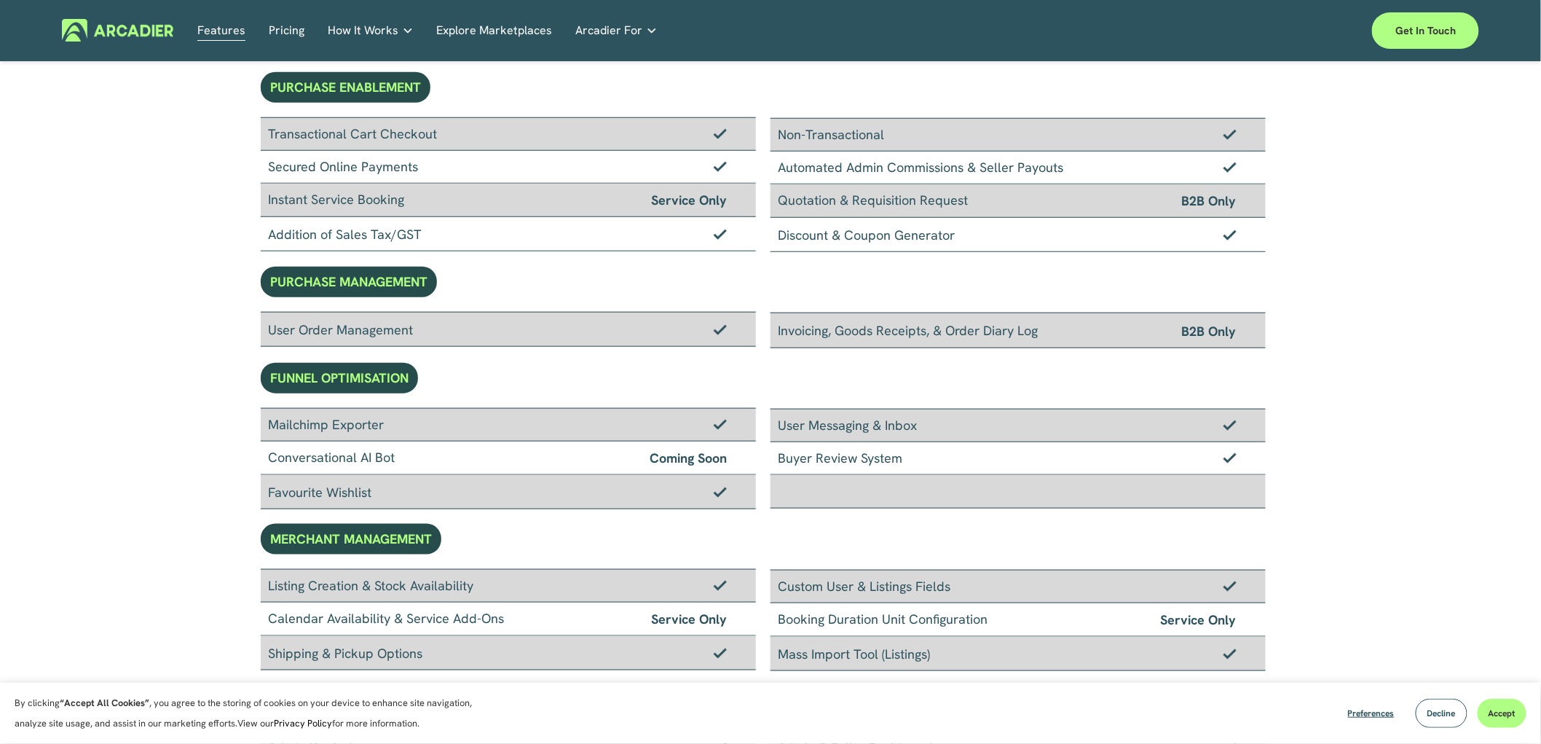
click at [500, 171] on div "Transactional Cart Checkout Secured Online Payments Instant Service Booking Ser…" at bounding box center [516, 184] width 510 height 135
click at [960, 235] on div "Discount & Coupon Generator" at bounding box center [1018, 235] width 495 height 34
copy div "Transactional Cart Checkout Secured Online Payments Instant Service Booking Ser…"
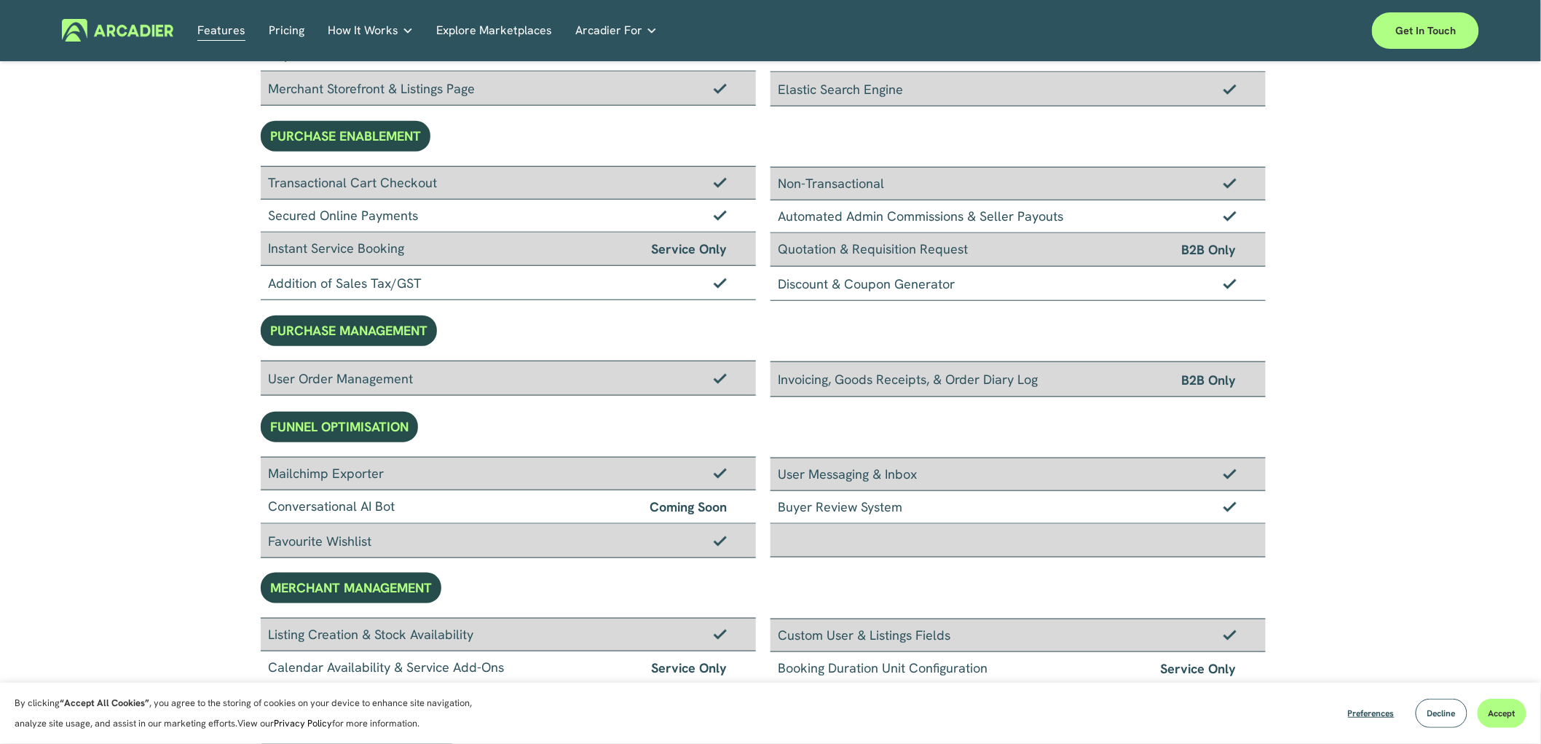
scroll to position [409, 0]
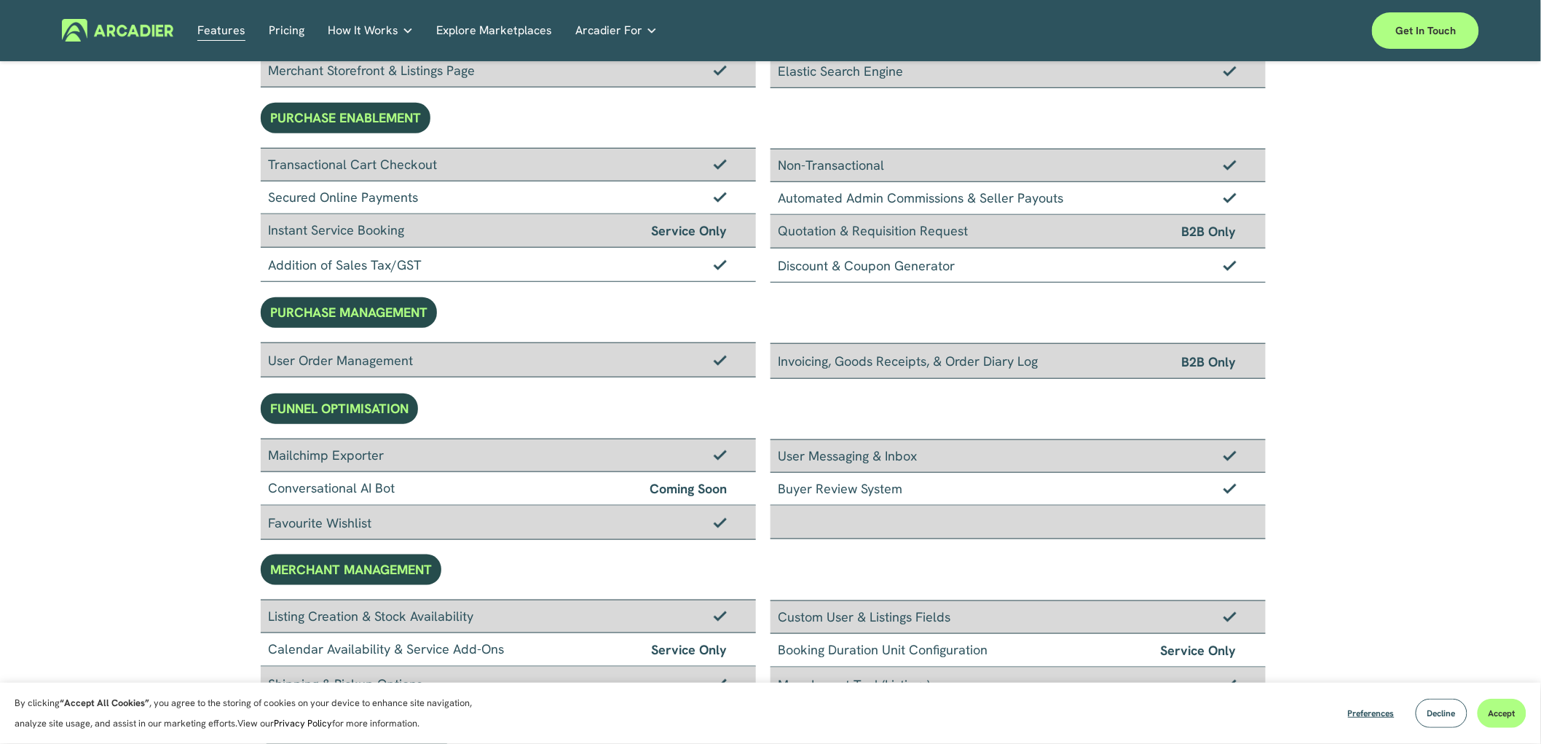
click at [1337, 296] on div "BASIC FEATURES BRANDING & CONTENT White-Labeled Marketplace Branding Marketplac…" at bounding box center [770, 439] width 1541 height 1369
drag, startPoint x: 282, startPoint y: 310, endPoint x: 426, endPoint y: 319, distance: 144.5
click at [426, 319] on div "PURCHASE MANAGEMENT" at bounding box center [349, 312] width 176 height 31
click at [536, 321] on div "BASIC FEATURES BRANDING & CONTENT White-Labeled Marketplace Branding Marketplac…" at bounding box center [771, 427] width 1020 height 1344
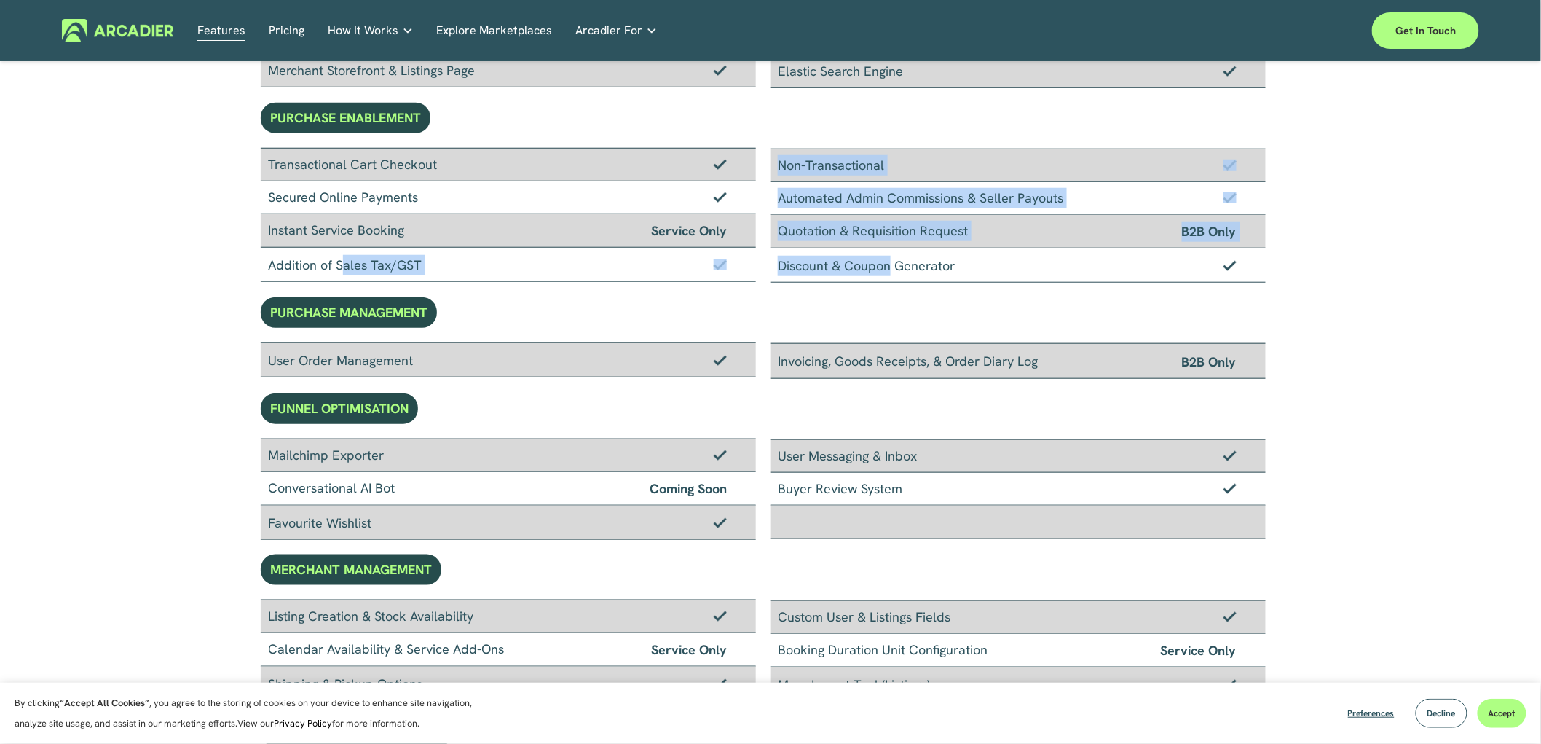
drag, startPoint x: 345, startPoint y: 272, endPoint x: 842, endPoint y: 266, distance: 496.8
click at [842, 266] on div "Transactional Cart Checkout Secured Online Payments Instant Service Booking Ser…" at bounding box center [771, 215] width 1020 height 135
click at [835, 271] on div "Discount & Coupon Generator" at bounding box center [1018, 265] width 495 height 34
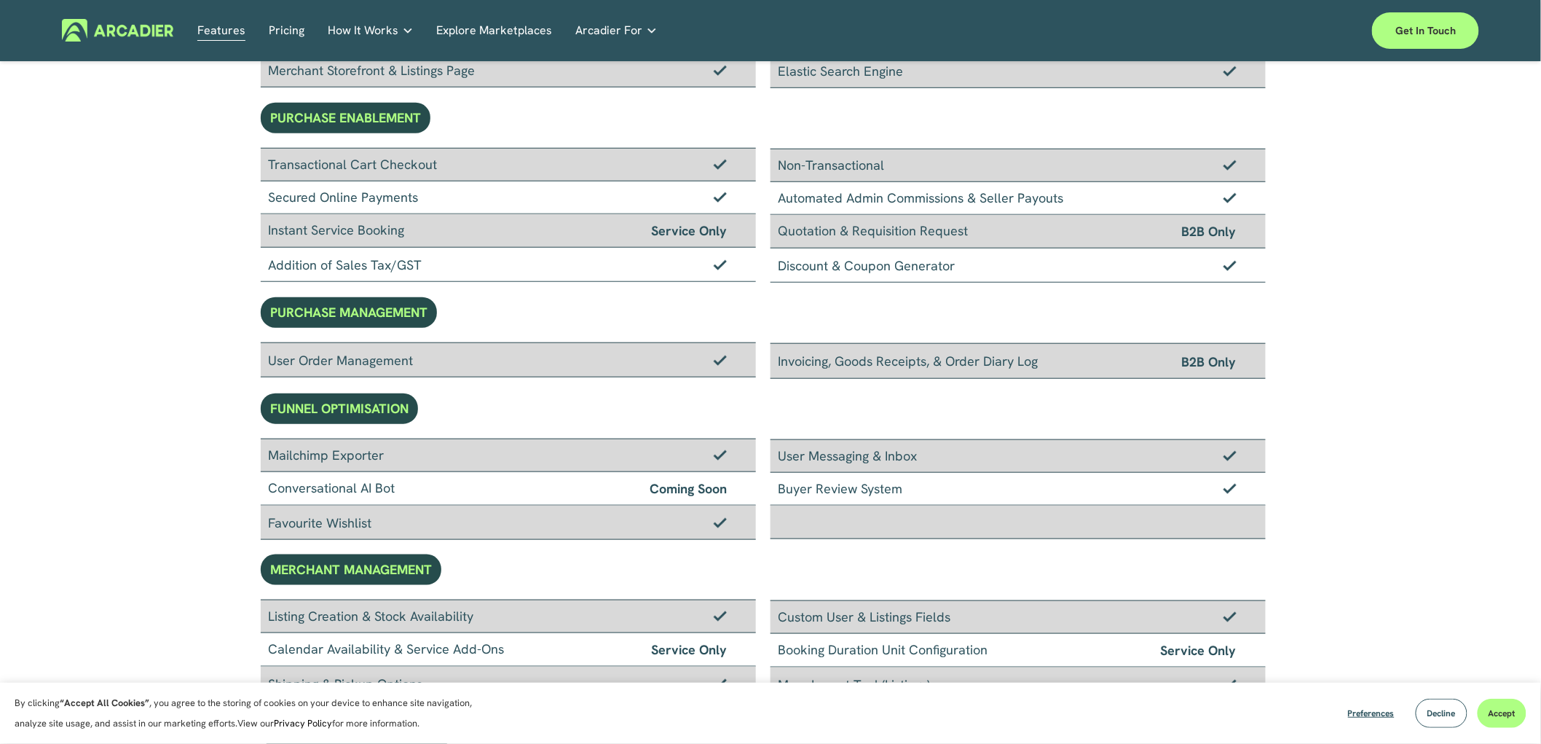
drag, startPoint x: 959, startPoint y: 264, endPoint x: 795, endPoint y: 256, distance: 164.1
click at [795, 256] on div "Discount & Coupon Generator" at bounding box center [1018, 265] width 495 height 34
drag, startPoint x: 267, startPoint y: 362, endPoint x: 1037, endPoint y: 350, distance: 769.3
click at [1037, 350] on div "User Order Management Invoicing, Goods Receipts, & Order Diary Log B2B Only" at bounding box center [771, 360] width 1020 height 36
click at [839, 315] on div "BASIC FEATURES BRANDING & CONTENT White-Labeled Marketplace Branding Marketplac…" at bounding box center [771, 427] width 1020 height 1344
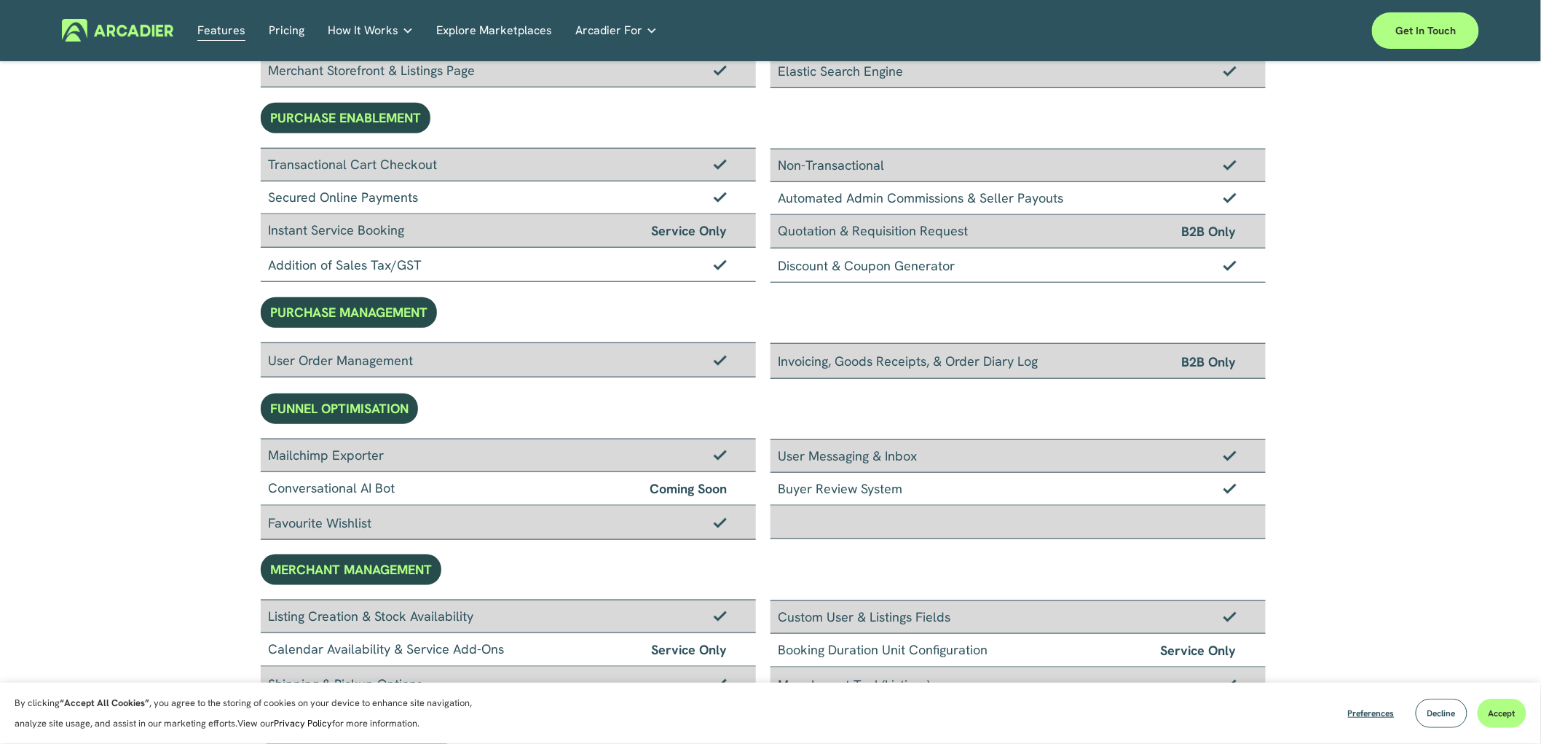
drag, startPoint x: 1243, startPoint y: 355, endPoint x: 1234, endPoint y: 361, distance: 11.5
click at [1234, 361] on div "Invoicing, Goods Receipts, & Order Diary Log B2B Only" at bounding box center [1018, 361] width 495 height 36
copy div "B2B Only"
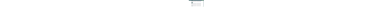
scroll to position [730, 0]
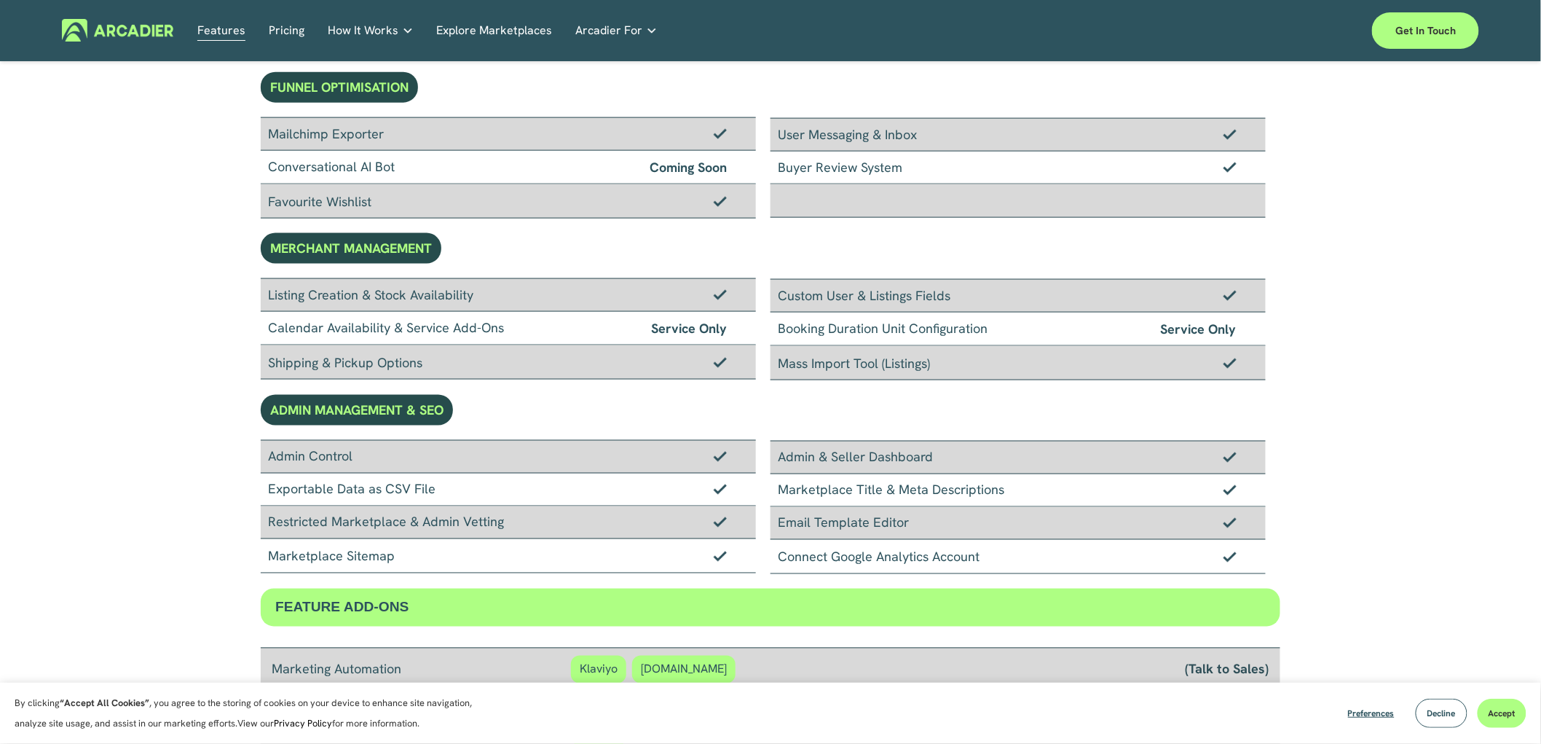
drag, startPoint x: 268, startPoint y: 134, endPoint x: 900, endPoint y: 168, distance: 632.5
click at [900, 168] on div "Mailchimp Exporter Conversational AI Bot Coming Soon Favourite Wishlist User Me…" at bounding box center [771, 167] width 1020 height 101
copy div "Mailchimp Exporter Conversational AI Bot Coming Soon Favourite Wishlist User Me…"
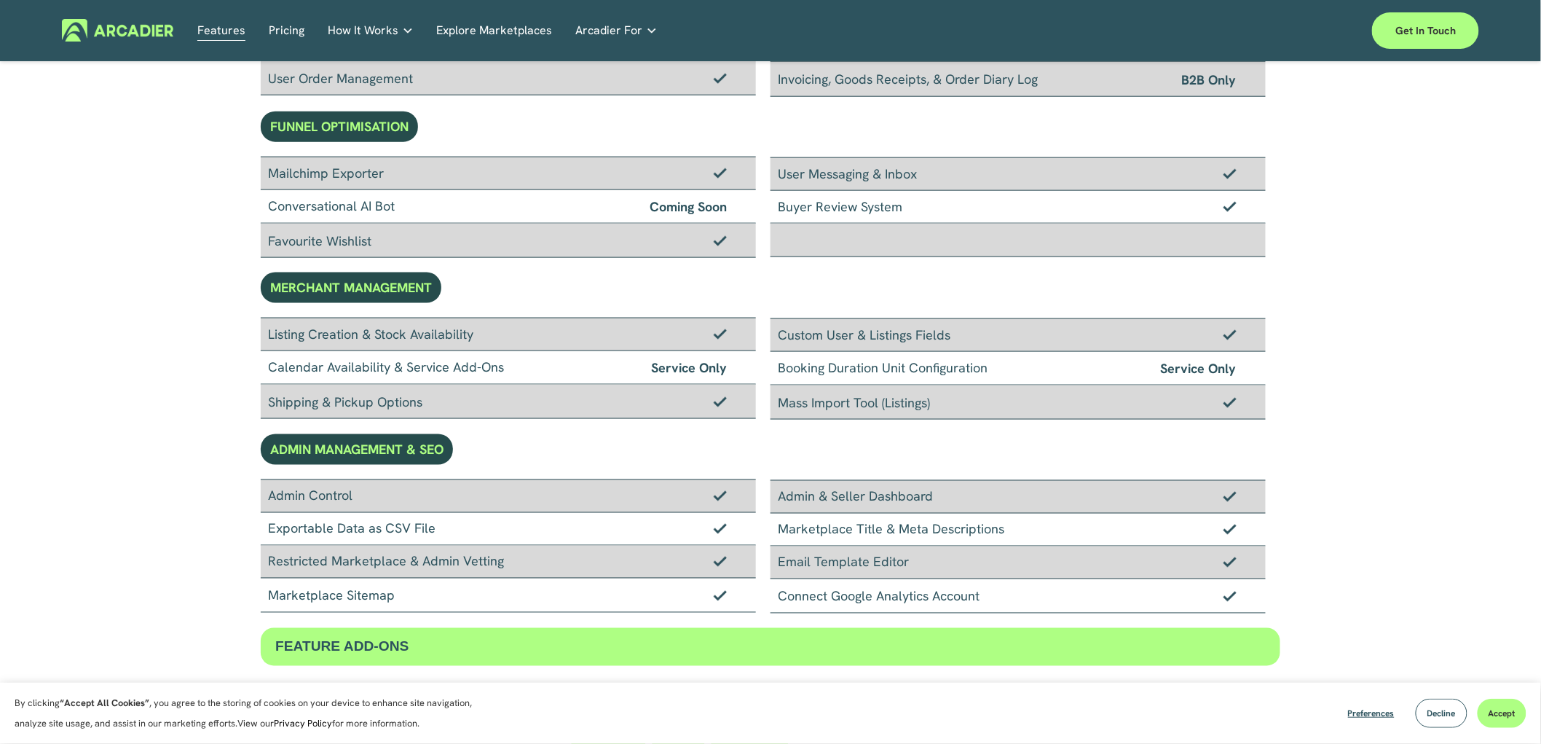
scroll to position [833, 0]
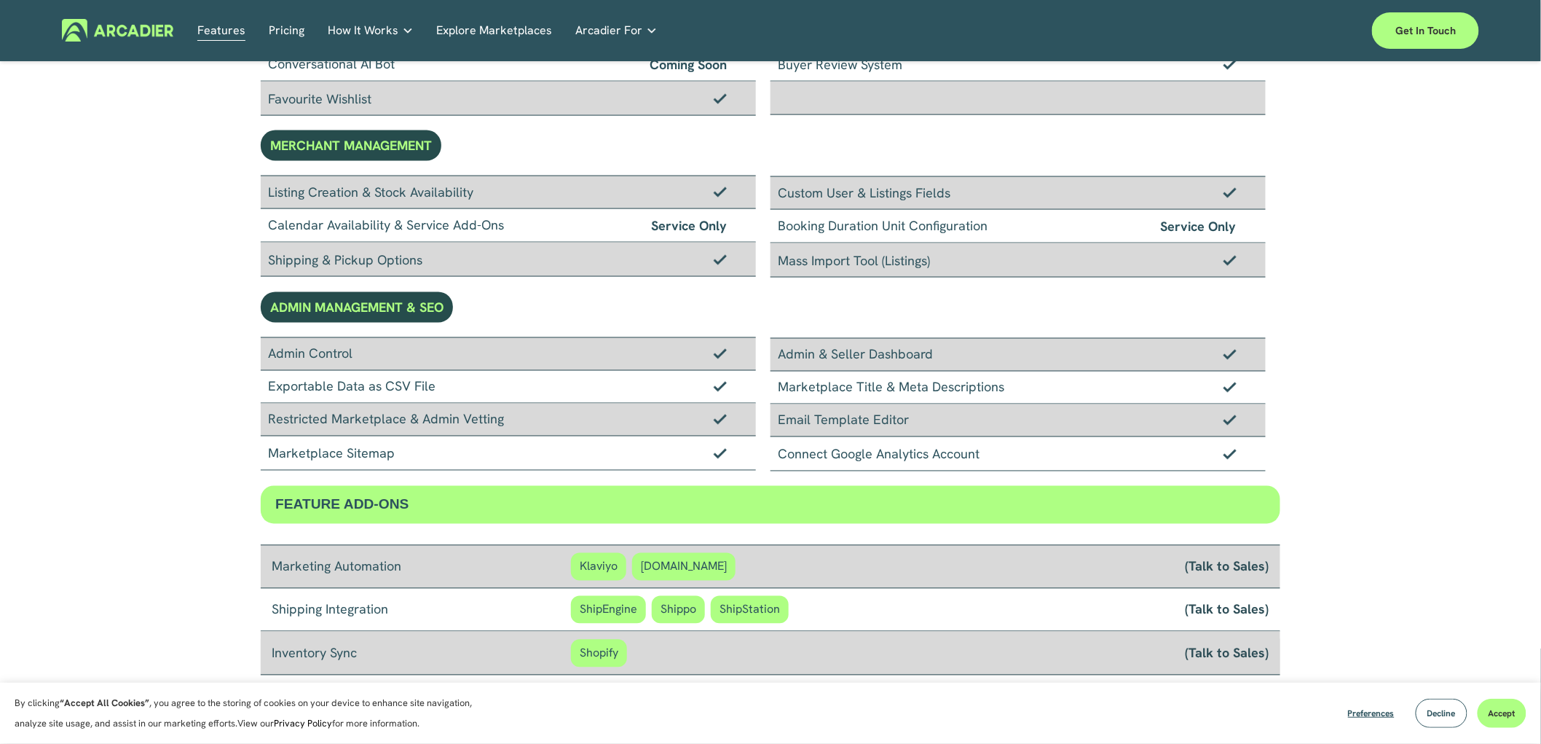
drag, startPoint x: 651, startPoint y: 200, endPoint x: 229, endPoint y: 741, distance: 685.6
click at [270, 176] on div "Listing Creation & Stock Availability Calendar Availability & Service Add-Ons S…" at bounding box center [771, 227] width 1020 height 102
copy div "Mailchimp Exporter Conversational AI Bot Coming Soon Favourite Wishlist User Me…"
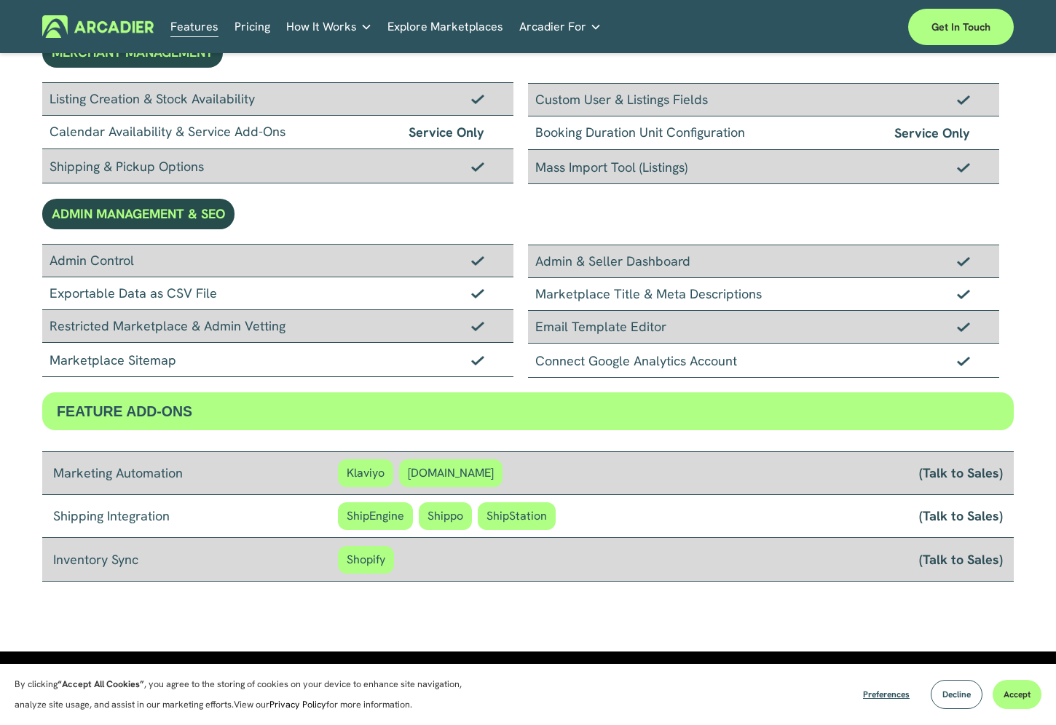
drag, startPoint x: 52, startPoint y: 264, endPoint x: 740, endPoint y: 355, distance: 694.3
click at [740, 355] on div "Admin Control Exportable Data as CSV File Restricted Marketplace & Admin Vettin…" at bounding box center [528, 311] width 972 height 134
copy div "Admin Control Exportable Data as CSV File Restricted Marketplace & Admin Vettin…"
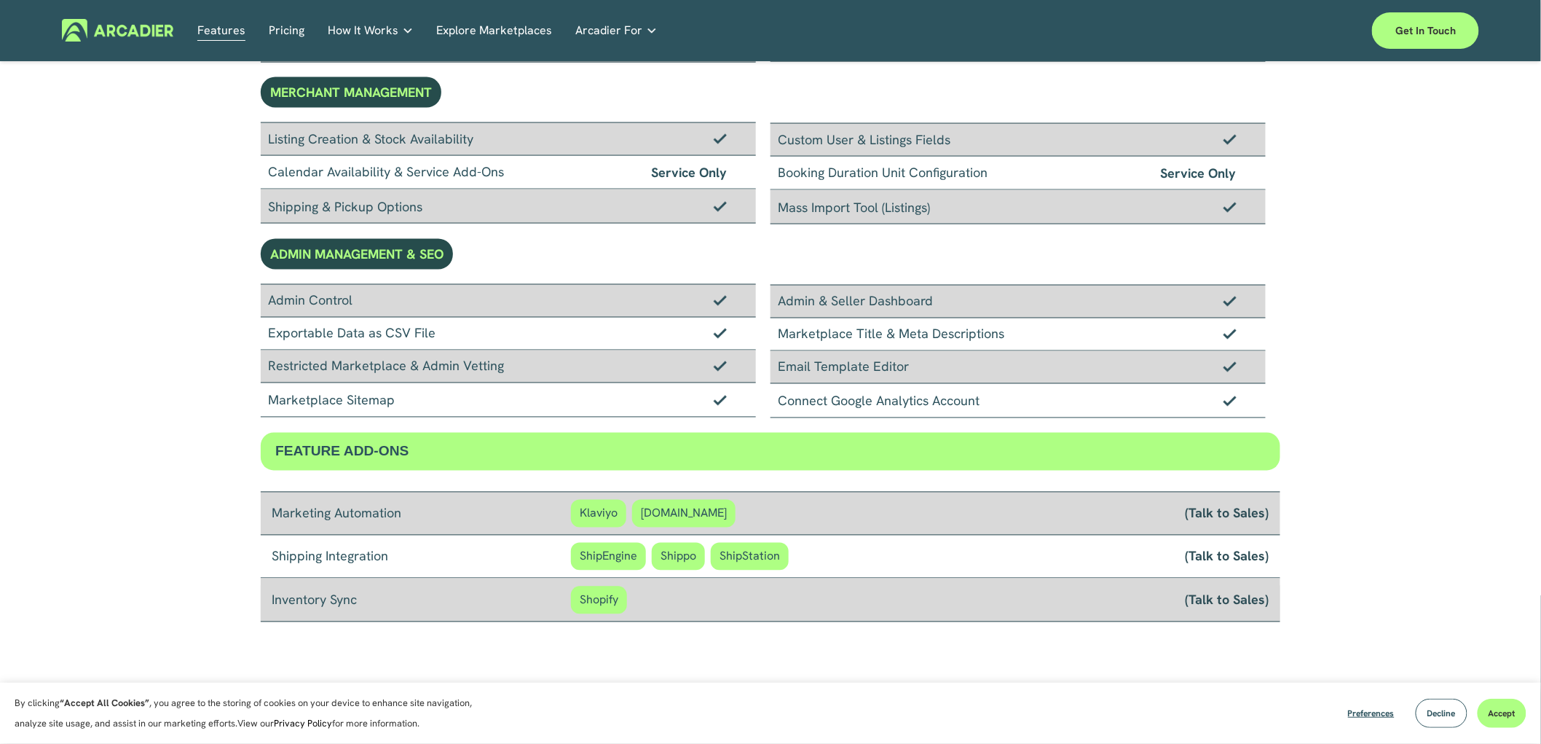
click at [125, 34] on img at bounding box center [117, 30] width 111 height 23
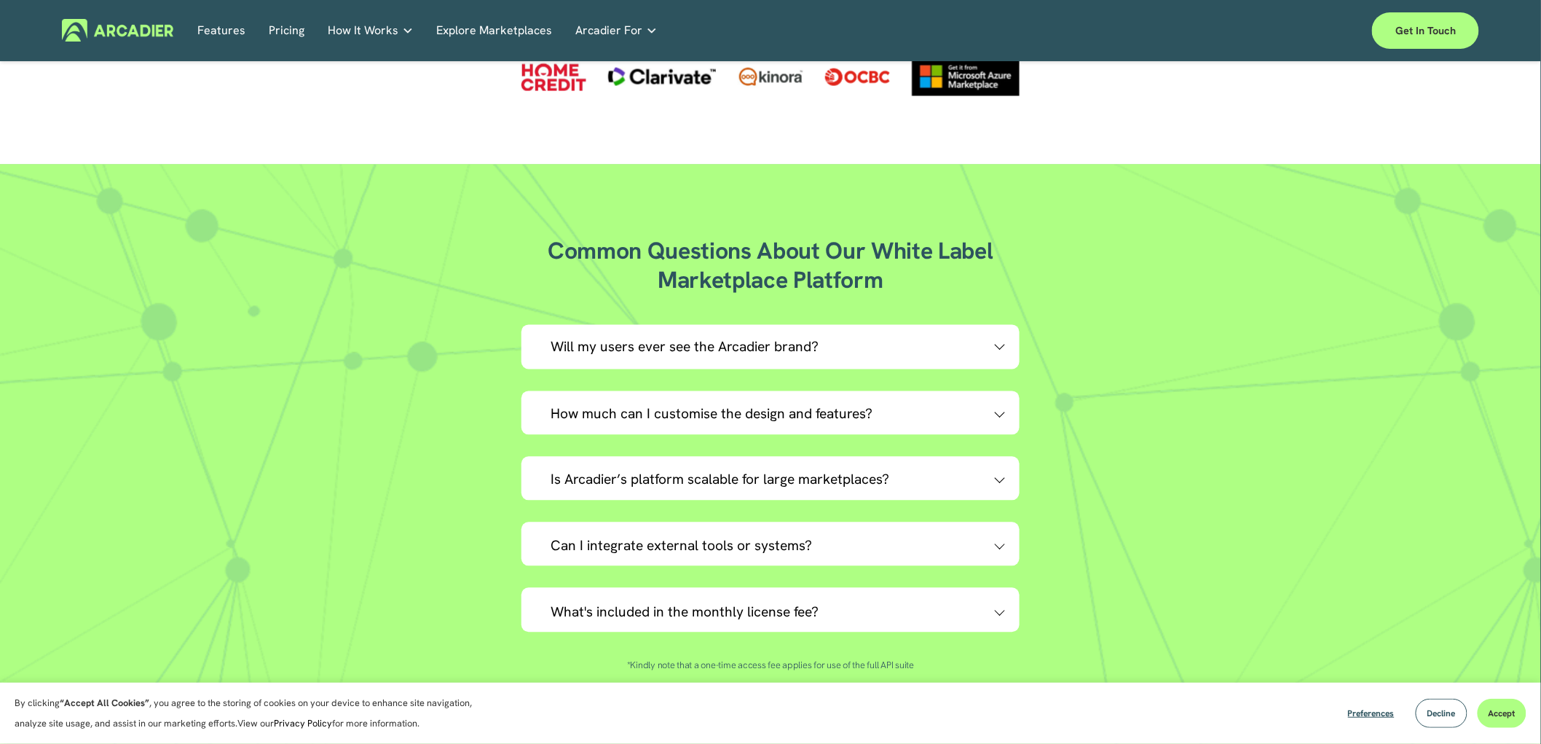
scroll to position [3410, 0]
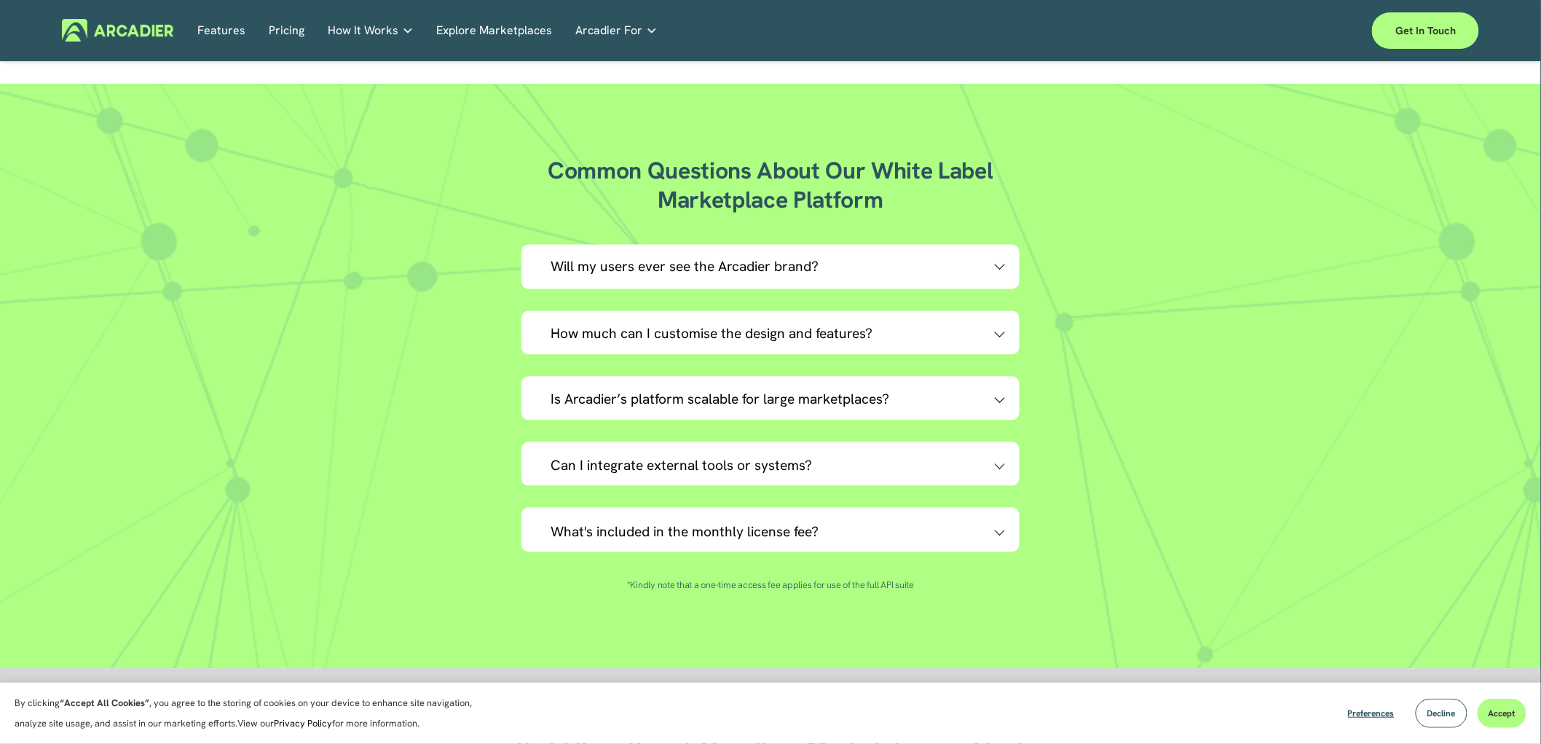
click at [882, 258] on span "Will my users ever see the Arcadier brand?" at bounding box center [773, 267] width 444 height 18
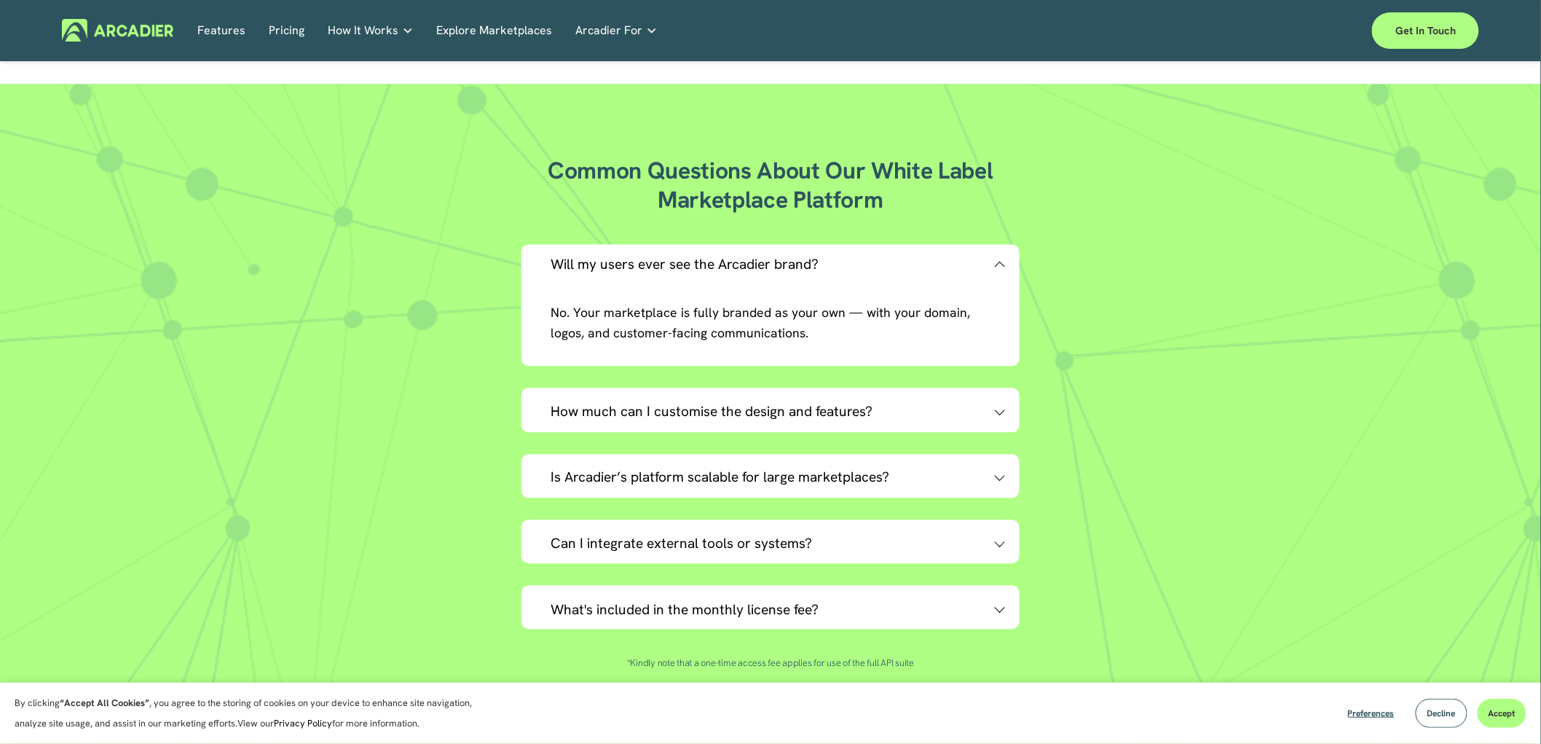
click at [894, 403] on span "How much can I customise the design and features?" at bounding box center [773, 412] width 444 height 18
